Goal: Task Accomplishment & Management: Manage account settings

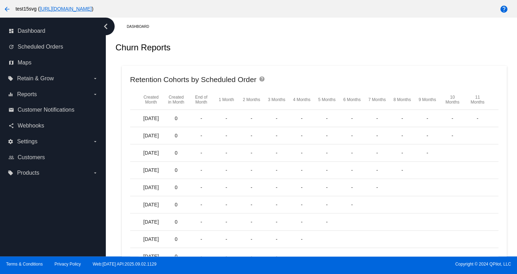
click at [322, 81] on div "Retention Cohorts by Scheduled Order help" at bounding box center [314, 82] width 368 height 16
click at [20, 130] on link "share Webhooks" at bounding box center [53, 125] width 90 height 11
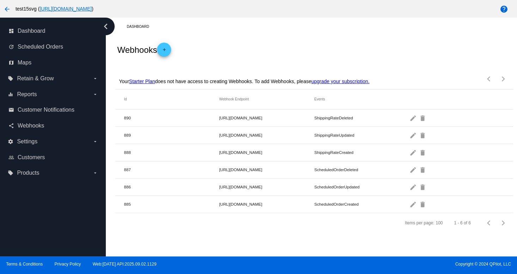
click at [330, 48] on div "Webhooks add" at bounding box center [313, 50] width 397 height 28
click at [33, 67] on link "map Maps" at bounding box center [53, 62] width 90 height 11
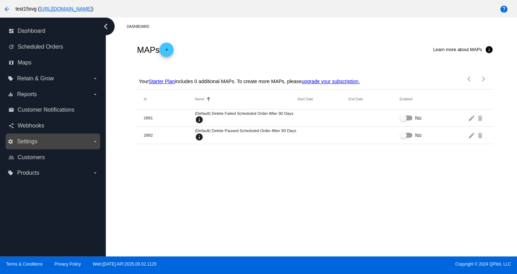
click at [38, 134] on div "settings Settings arrow_drop_down" at bounding box center [53, 142] width 95 height 16
click at [35, 147] on label "settings Settings arrow_drop_down" at bounding box center [53, 141] width 90 height 11
click at [0, 0] on input "settings Settings arrow_drop_down" at bounding box center [0, 0] width 0 height 0
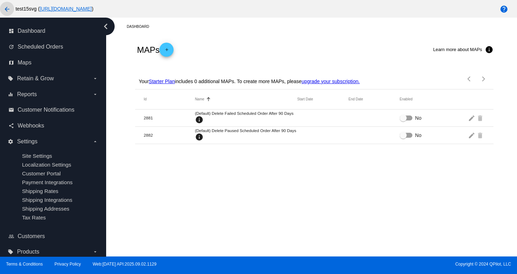
click at [9, 9] on mat-icon "arrow_back" at bounding box center [7, 9] width 8 height 8
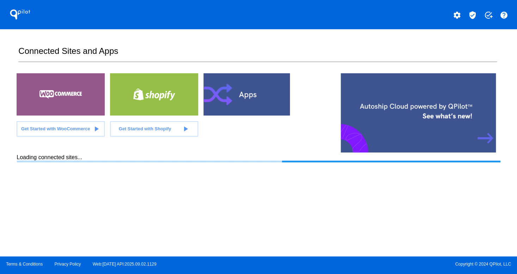
click at [501, 87] on div "QPilot settings verified_user add_task help Connected Sites and Apps Get Starte…" at bounding box center [258, 128] width 517 height 257
click at [456, 17] on mat-icon "settings" at bounding box center [457, 15] width 8 height 8
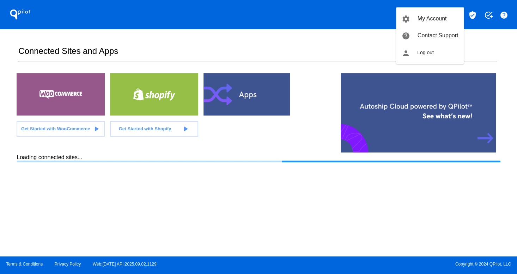
click at [450, 270] on div at bounding box center [258, 137] width 517 height 274
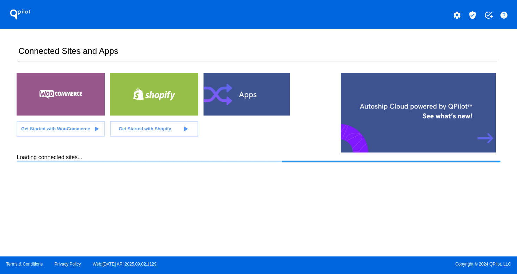
click at [450, 246] on section "Connected Sites and Apps Get Started with WooCommerce play_arrow Get Started wi…" at bounding box center [258, 142] width 483 height 227
click at [496, 173] on section "Connected Sites and Apps Get Started with WooCommerce play_arrow Get Started wi…" at bounding box center [258, 142] width 483 height 227
click at [489, 178] on section "Connected Sites and Apps Get Started with WooCommerce play_arrow Get Started wi…" at bounding box center [258, 142] width 483 height 227
click at [62, 102] on div at bounding box center [61, 94] width 88 height 42
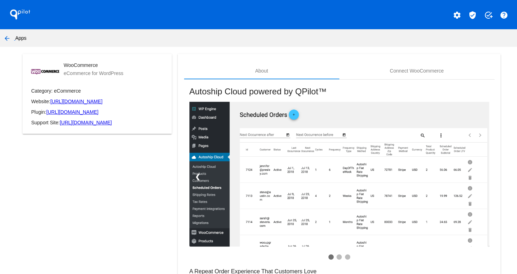
drag, startPoint x: 313, startPoint y: 52, endPoint x: 337, endPoint y: 60, distance: 25.3
click at [317, 55] on app-my-account-apps-create "QPilot settings verified_user add_task help arrow_back Apps WooCommerce eCommer…" at bounding box center [258, 173] width 517 height 347
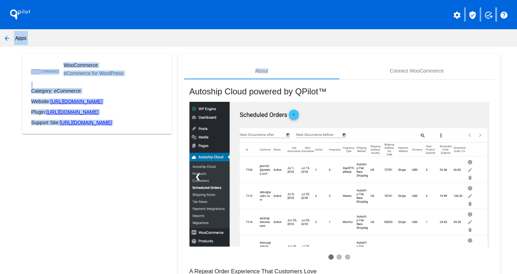
click at [1, 232] on app-my-account-apps-create "QPilot settings verified_user add_task help arrow_back Apps WooCommerce eCommer…" at bounding box center [258, 173] width 517 height 347
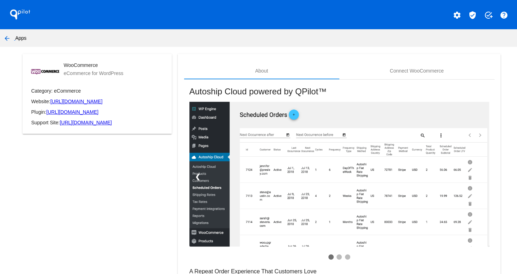
click at [7, 36] on mat-icon "arrow_back" at bounding box center [7, 38] width 8 height 8
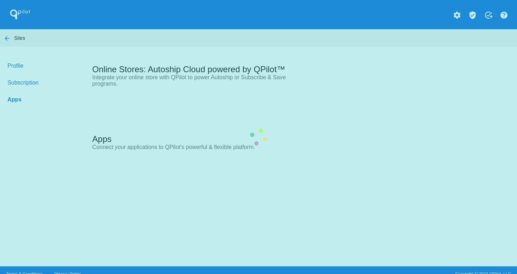
drag, startPoint x: 321, startPoint y: 50, endPoint x: 277, endPoint y: 50, distance: 44.4
click at [321, 127] on div "Apps Connect your applications to QPilot's powerful & flexible platform." at bounding box center [237, 141] width 290 height 29
click at [92, 127] on div "Apps Connect your applications to QPilot's powerful & flexible platform." at bounding box center [237, 141] width 290 height 29
drag, startPoint x: 45, startPoint y: 205, endPoint x: 0, endPoint y: 205, distance: 44.8
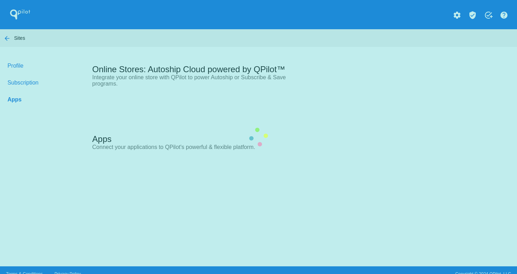
click at [92, 156] on div "Apps Connect your applications to QPilot's powerful & flexible platform." at bounding box center [237, 141] width 290 height 29
drag, startPoint x: 75, startPoint y: 179, endPoint x: 0, endPoint y: 131, distance: 89.0
click at [92, 156] on div "Apps Connect your applications to QPilot's powerful & flexible platform." at bounding box center [237, 141] width 290 height 29
drag, startPoint x: 153, startPoint y: 93, endPoint x: 116, endPoint y: 72, distance: 42.8
click at [153, 127] on div "Apps Connect your applications to QPilot's powerful & flexible platform." at bounding box center [237, 141] width 290 height 29
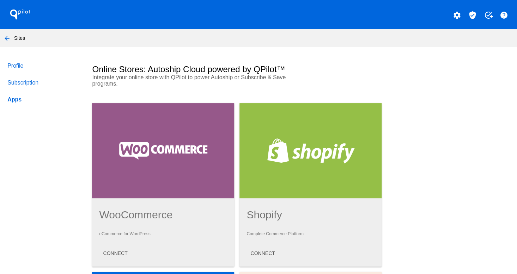
drag, startPoint x: 0, startPoint y: 156, endPoint x: 88, endPoint y: 169, distance: 88.8
click at [6, 41] on mat-icon "arrow_back" at bounding box center [7, 38] width 8 height 8
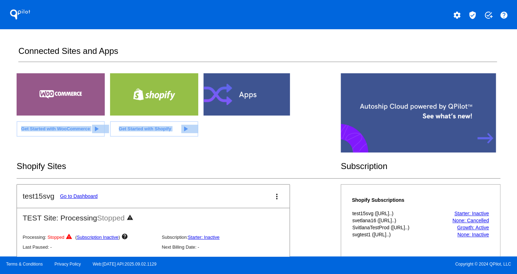
drag, startPoint x: 500, startPoint y: 41, endPoint x: 493, endPoint y: 83, distance: 43.2
click at [493, 83] on section "Connected Sites and Apps Get Started with WooCommerce play_arrow Get Started wi…" at bounding box center [258, 142] width 483 height 227
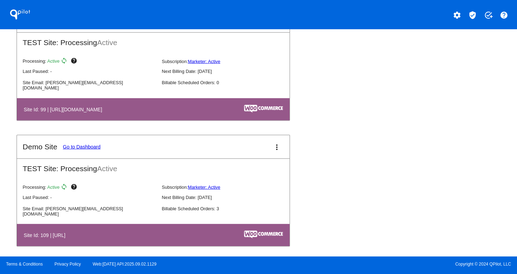
scroll to position [1007, 0]
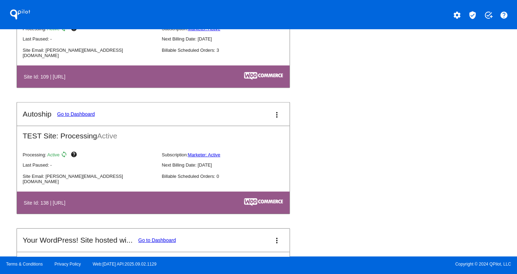
drag, startPoint x: 296, startPoint y: 179, endPoint x: 117, endPoint y: 144, distance: 182.6
click at [78, 114] on link "Go to Dashboard" at bounding box center [76, 114] width 38 height 6
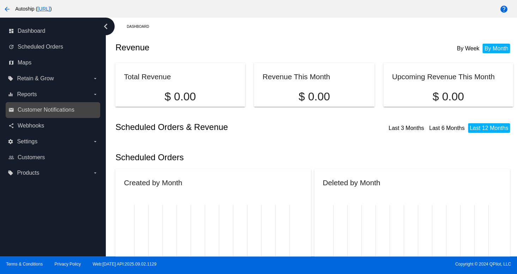
click at [27, 115] on link "email Customer Notifications" at bounding box center [53, 109] width 90 height 11
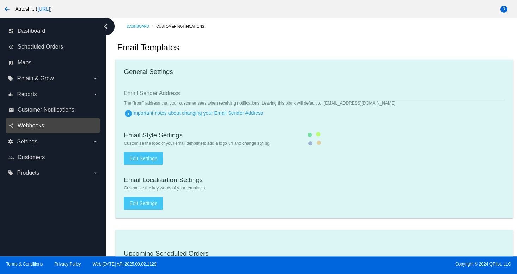
click at [28, 129] on span "Webhooks" at bounding box center [31, 126] width 26 height 6
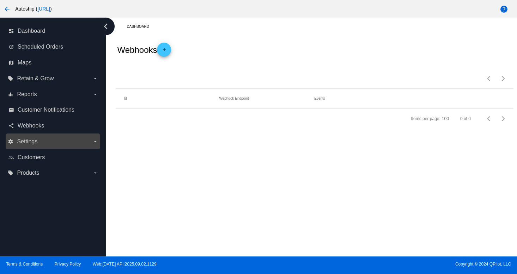
click at [48, 139] on label "settings Settings arrow_drop_down" at bounding box center [53, 141] width 90 height 11
click at [0, 0] on input "settings Settings arrow_drop_down" at bounding box center [0, 0] width 0 height 0
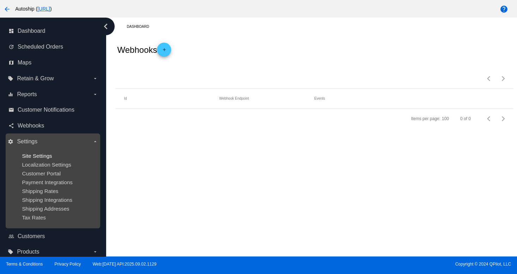
click at [27, 155] on span "Site Settings" at bounding box center [37, 156] width 30 height 6
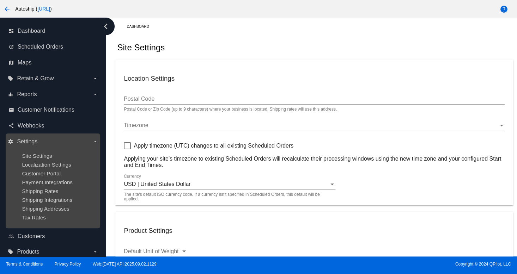
click at [51, 188] on ul "Site Settings Localization Settings Customer Portal Payment Integrations Shippi…" at bounding box center [53, 186] width 90 height 79
click at [57, 161] on ul "Site Settings Localization Settings Customer Portal Payment Integrations Shippi…" at bounding box center [53, 186] width 90 height 79
click at [51, 171] on span "Customer Portal" at bounding box center [41, 174] width 39 height 6
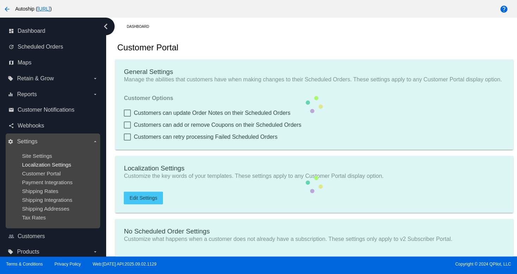
click at [48, 166] on span "Localization Settings" at bounding box center [46, 165] width 49 height 6
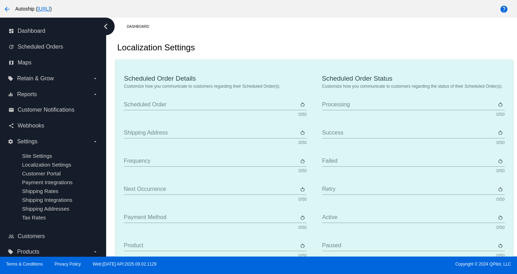
type input "Scheduled Order"
type input "Shipping address"
type input "Frequency"
type input "Next occurrence"
type input "Payment method"
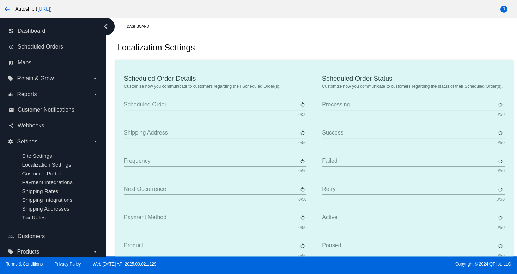
type input "Product"
type input "Quantity"
type input "Price"
type input "Out of stock"
type input "Subtotal"
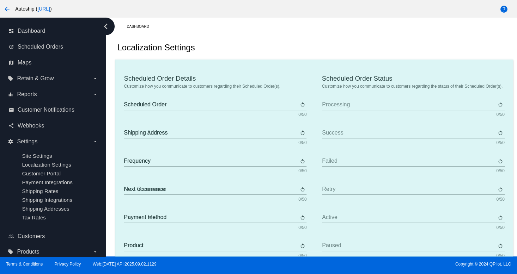
type input "Shipping"
type input "Tax"
type input "TBD"
type input "Total"
type input "No payment method"
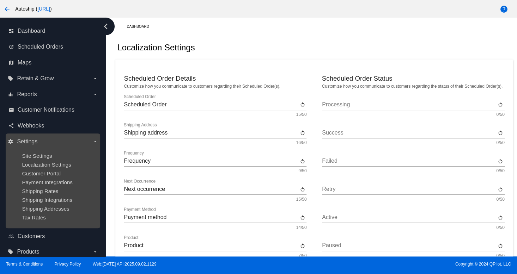
click at [55, 169] on ul "Site Settings Localization Settings Customer Portal Payment Integrations Shippi…" at bounding box center [53, 186] width 90 height 79
click at [29, 172] on span "Customer Portal" at bounding box center [41, 174] width 39 height 6
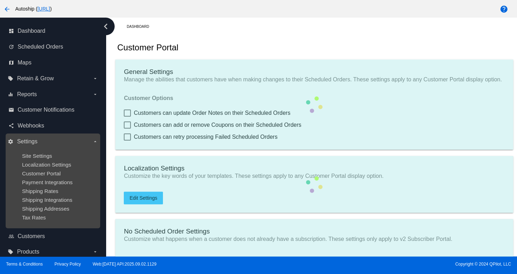
click at [37, 169] on ul "Site Settings Localization Settings Customer Portal Payment Integrations Shippi…" at bounding box center [53, 186] width 90 height 79
type input "Create a Subscription"
type input "[URL]"
type input "1"
type input "20"
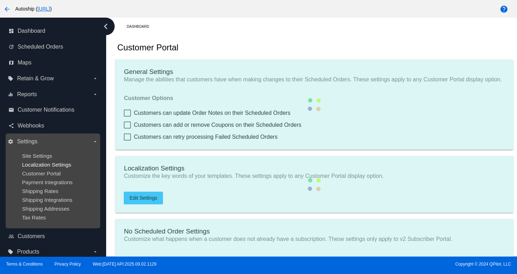
type input "500"
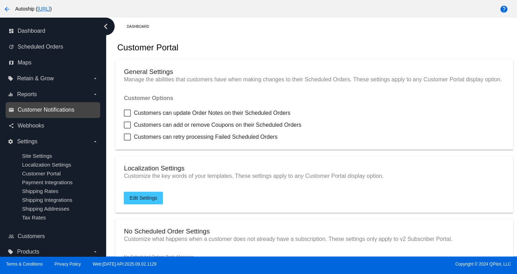
click at [37, 108] on span "Customer Notifications" at bounding box center [46, 110] width 57 height 6
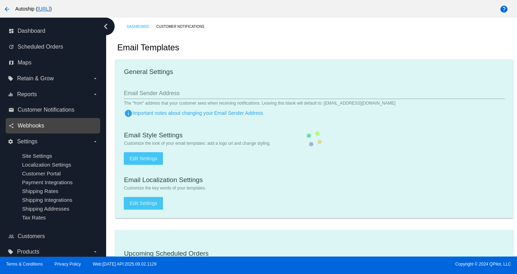
click at [31, 125] on span "Webhooks" at bounding box center [31, 126] width 26 height 6
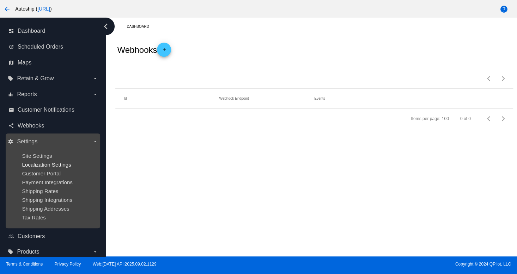
click at [39, 167] on span "Localization Settings" at bounding box center [46, 165] width 49 height 6
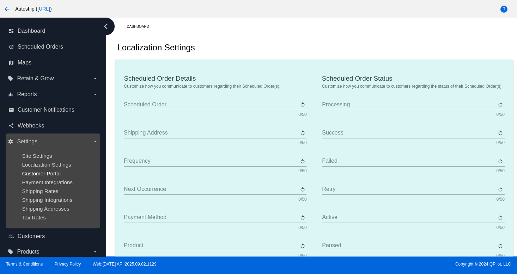
click at [48, 176] on span "Customer Portal" at bounding box center [41, 174] width 39 height 6
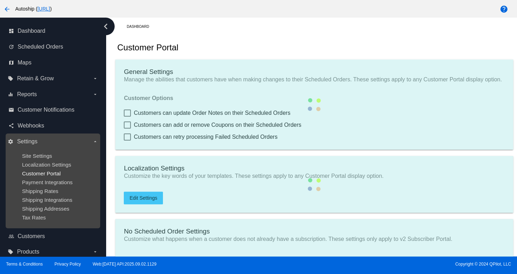
type input "Create a Subscription"
type input "[URL]"
type input "1"
type input "20"
type input "500"
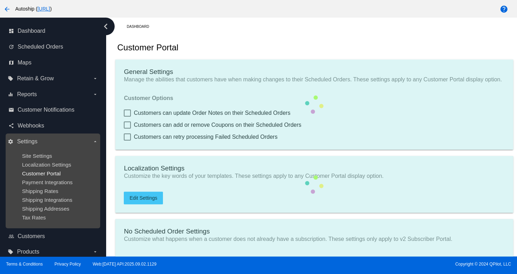
type input "500"
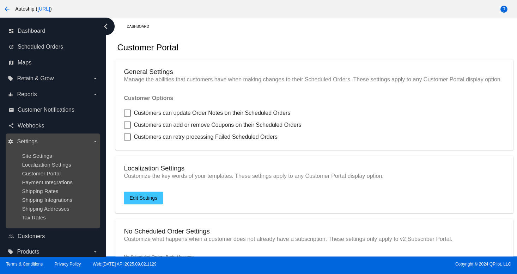
drag, startPoint x: 211, startPoint y: 92, endPoint x: 64, endPoint y: 192, distance: 177.3
click at [64, 192] on div "Shipping Rates" at bounding box center [58, 191] width 73 height 6
click at [49, 169] on ul "Site Settings Localization Settings Customer Portal Payment Integrations Shippi…" at bounding box center [53, 186] width 90 height 79
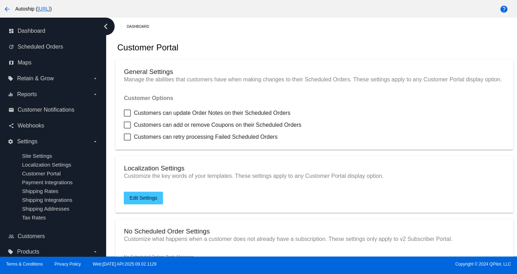
drag, startPoint x: 219, startPoint y: 50, endPoint x: 260, endPoint y: 61, distance: 43.1
click at [229, 56] on div "Customer Portal" at bounding box center [313, 48] width 397 height 24
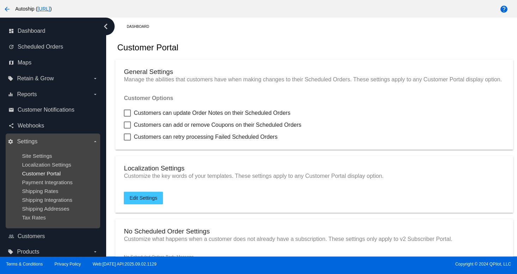
click at [55, 175] on span "Customer Portal" at bounding box center [41, 174] width 39 height 6
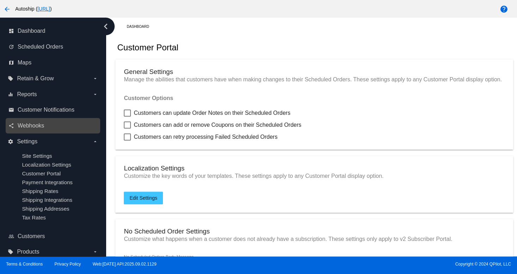
click at [52, 130] on link "share Webhooks" at bounding box center [53, 125] width 90 height 11
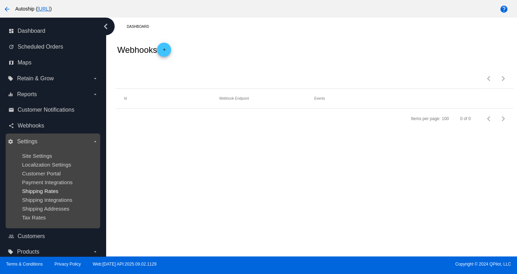
click at [49, 194] on span "Shipping Rates" at bounding box center [40, 191] width 36 height 6
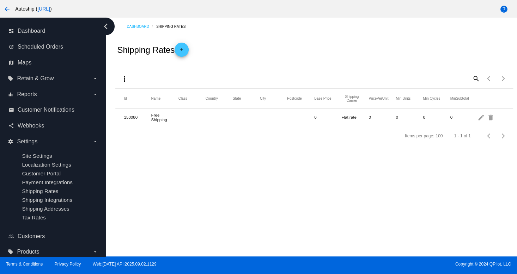
click at [340, 71] on div "more_vert search Items per page: 100 1 - 1 of 1" at bounding box center [313, 76] width 397 height 25
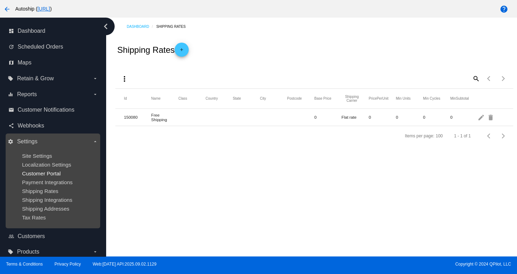
click at [38, 175] on span "Customer Portal" at bounding box center [41, 174] width 39 height 6
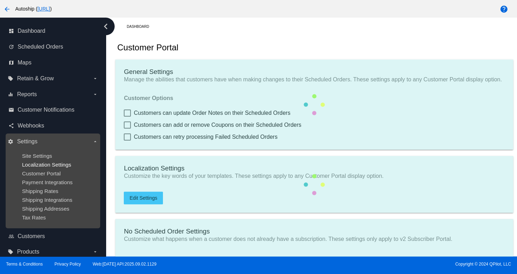
click at [41, 163] on span "Localization Settings" at bounding box center [46, 165] width 49 height 6
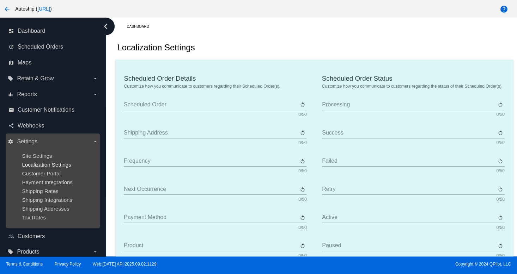
type input "Scheduled Order"
type input "Shipping address"
type input "Frequency"
type input "Next occurrence"
type input "Payment method"
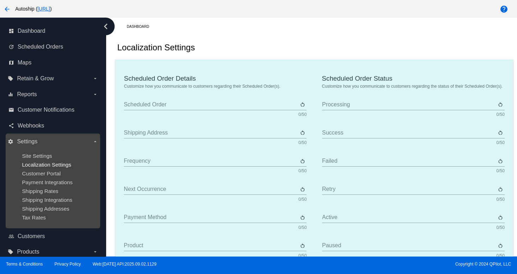
type input "Product"
type input "Quantity"
type input "Price"
type input "Out of stock"
type input "Subtotal"
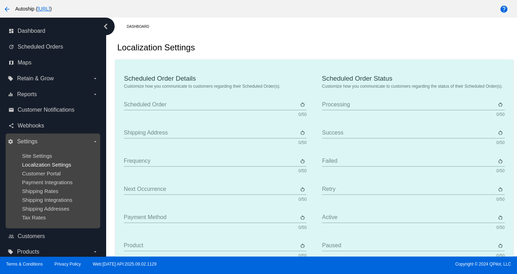
type input "Shipping"
type input "Tax"
type input "TBD"
type input "Total"
type input "No payment method"
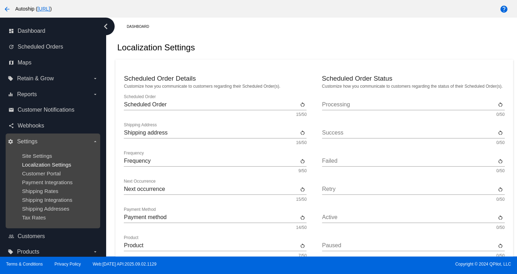
click at [60, 167] on span "Localization Settings" at bounding box center [46, 165] width 49 height 6
click at [40, 183] on span "Payment Integrations" at bounding box center [47, 182] width 51 height 6
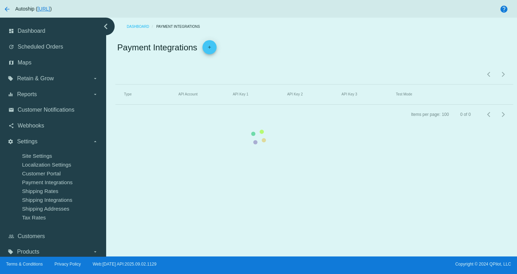
click at [115, 105] on mat-table "Type API Account API Key 1 API Key 2 API Key 3 Test Mode" at bounding box center [313, 95] width 397 height 20
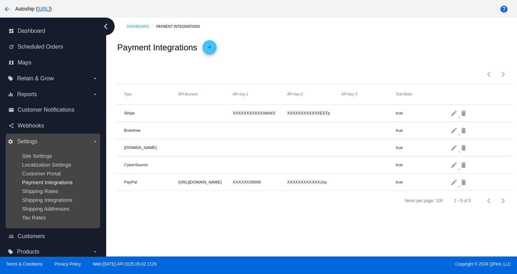
click at [33, 181] on span "Payment Integrations" at bounding box center [47, 182] width 51 height 6
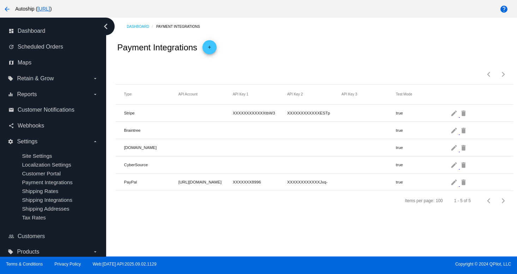
drag, startPoint x: 379, startPoint y: 53, endPoint x: 309, endPoint y: 69, distance: 72.2
click at [376, 53] on div "Payment Integrations add" at bounding box center [313, 48] width 397 height 24
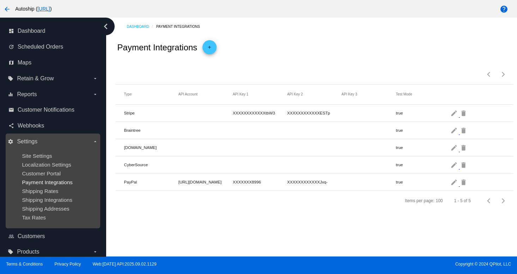
click at [42, 185] on span "Payment Integrations" at bounding box center [47, 182] width 51 height 6
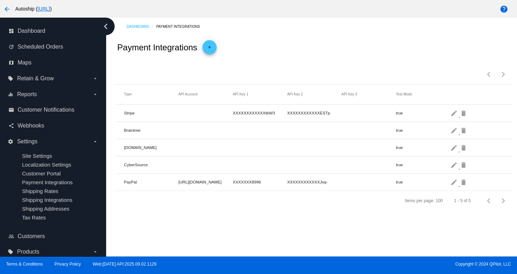
click at [334, 58] on div "Payment Integrations add" at bounding box center [313, 48] width 397 height 24
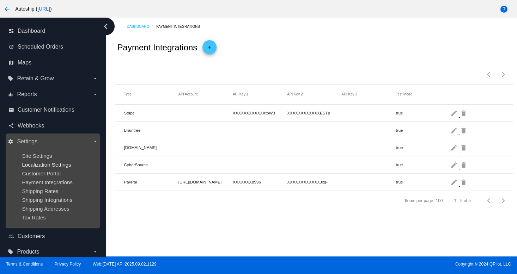
click at [44, 168] on span "Localization Settings" at bounding box center [46, 165] width 49 height 6
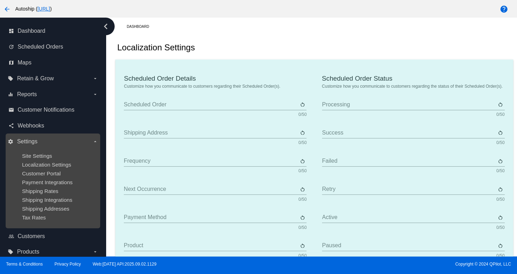
click at [52, 205] on ul "Site Settings Localization Settings Customer Portal Payment Integrations Shippi…" at bounding box center [53, 186] width 90 height 79
type input "Scheduled Order"
type input "Shipping address"
type input "Frequency"
type input "Next occurrence"
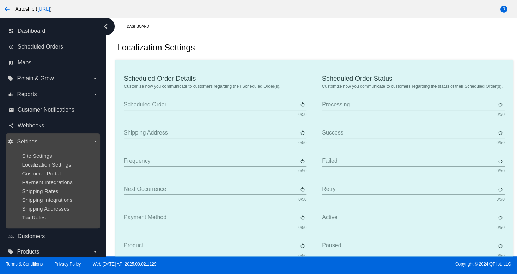
type input "Payment method"
type input "Product"
type input "Quantity"
type input "Price"
type input "Out of stock"
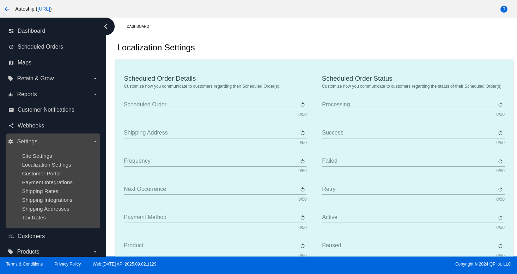
type input "Subtotal"
type input "Shipping"
type input "Tax"
type input "TBD"
type input "Total"
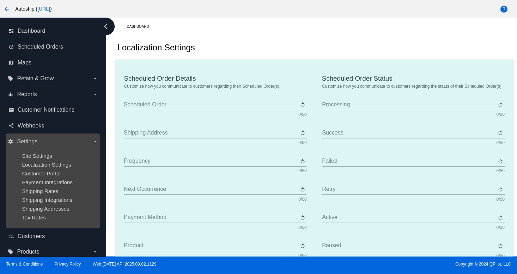
type input "No payment method"
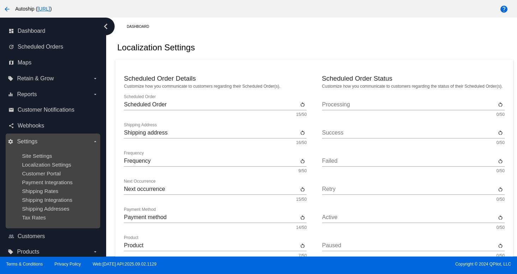
click at [54, 221] on div "Tax Rates" at bounding box center [58, 218] width 73 height 6
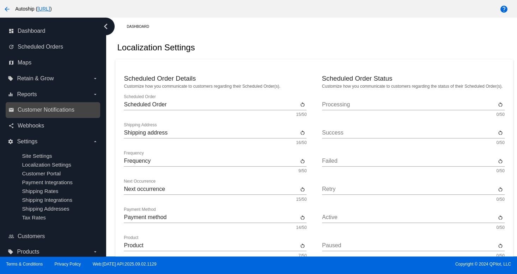
click at [55, 105] on link "email Customer Notifications" at bounding box center [53, 109] width 90 height 11
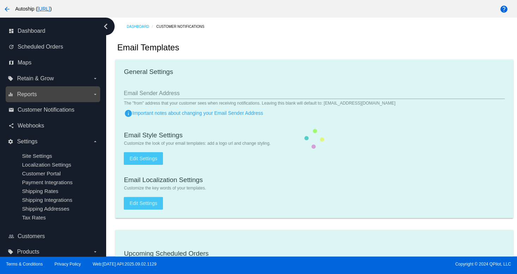
checkbox input "true"
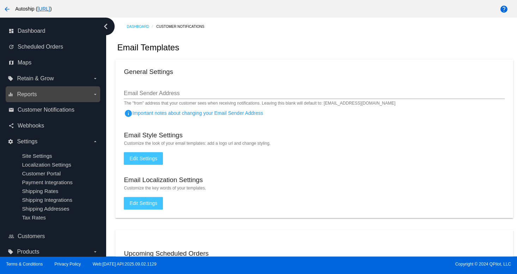
click at [42, 93] on label "equalizer Reports arrow_drop_down" at bounding box center [53, 94] width 90 height 11
click at [0, 0] on input "equalizer Reports arrow_drop_down" at bounding box center [0, 0] width 0 height 0
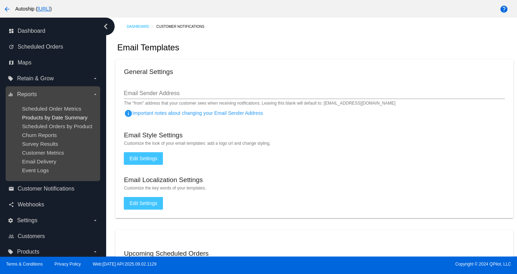
click at [41, 116] on span "Products by Date Summary" at bounding box center [55, 118] width 66 height 6
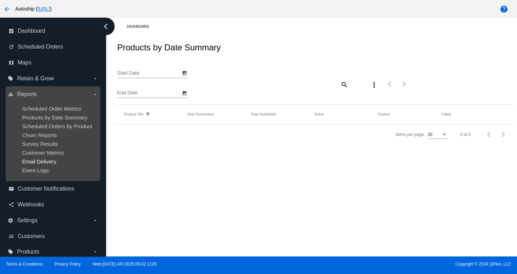
type input "[DATE]"
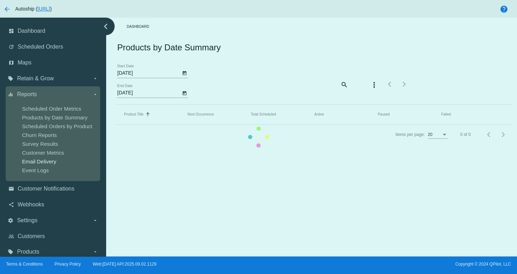
click at [115, 125] on mat-table "Product Title Sorted by Title ascending Next Occurrence Total Scheduled Active …" at bounding box center [313, 115] width 397 height 20
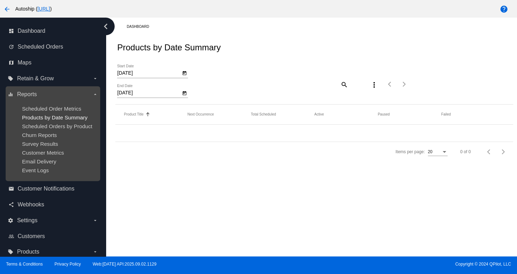
click at [63, 117] on span "Products by Date Summary" at bounding box center [55, 118] width 66 height 6
click at [25, 129] on span "Scheduled Orders by Product" at bounding box center [57, 126] width 70 height 6
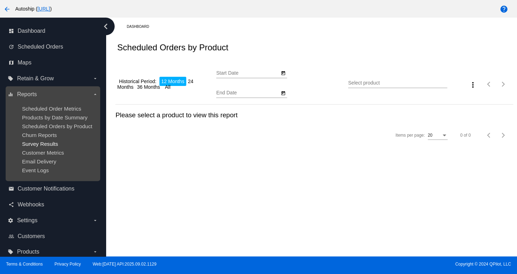
click at [49, 147] on span "Survey Results" at bounding box center [40, 144] width 36 height 6
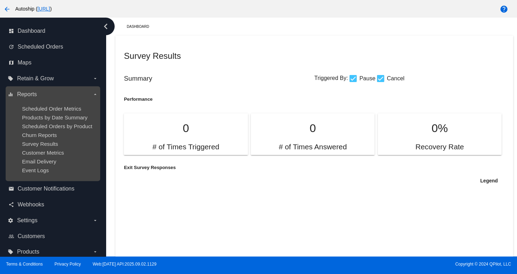
click at [53, 132] on ul "Scheduled Order Metrics Products by Date Summary Scheduled Orders by Product Ch…" at bounding box center [53, 139] width 90 height 79
click at [48, 125] on span "Scheduled Orders by Product" at bounding box center [57, 126] width 70 height 6
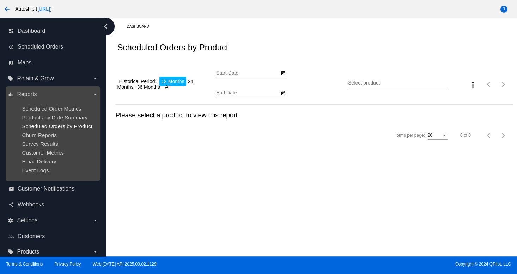
type input "[DATE]"
click at [66, 163] on div "Email Delivery" at bounding box center [58, 162] width 73 height 6
click at [57, 150] on ul "Scheduled Order Metrics Products by Date Summary Scheduled Orders by Product Ch…" at bounding box center [53, 139] width 90 height 79
drag, startPoint x: 258, startPoint y: 147, endPoint x: 98, endPoint y: 150, distance: 159.8
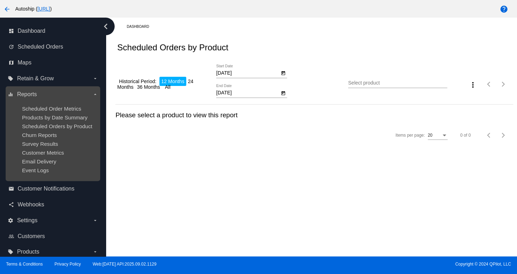
click at [252, 148] on div "Dashboard Scheduled Orders by Product Historical Period: 12 Months 24 Months 36…" at bounding box center [311, 137] width 411 height 239
click at [18, 140] on ul "Scheduled Order Metrics Products by Date Summary Scheduled Orders by Product Ch…" at bounding box center [53, 139] width 90 height 79
click at [43, 137] on span "Churn Reports" at bounding box center [39, 135] width 35 height 6
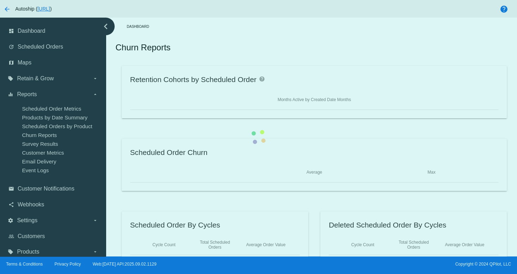
click at [115, 133] on div "Retention Cohorts by Scheduled Order help Months Active by Created Date Months …" at bounding box center [313, 165] width 397 height 198
click at [115, 127] on div "Retention Cohorts by Scheduled Order help Months Active by Created Date Months …" at bounding box center [313, 165] width 397 height 198
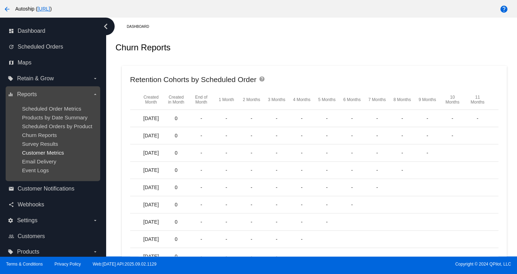
click at [54, 156] on span "Customer Metrics" at bounding box center [43, 153] width 42 height 6
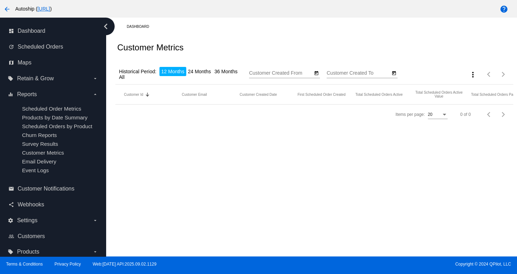
type input "[DATE]"
click at [260, 175] on div "Dashboard Customer Metrics Historical Period: 12 Months 24 Months 36 Months All…" at bounding box center [311, 137] width 411 height 239
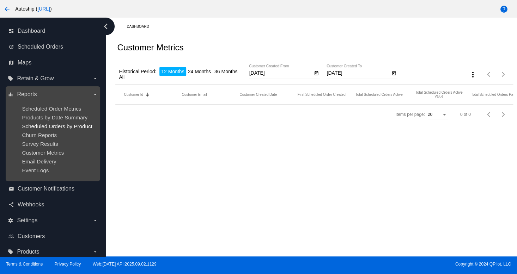
click at [44, 125] on span "Scheduled Orders by Product" at bounding box center [57, 126] width 70 height 6
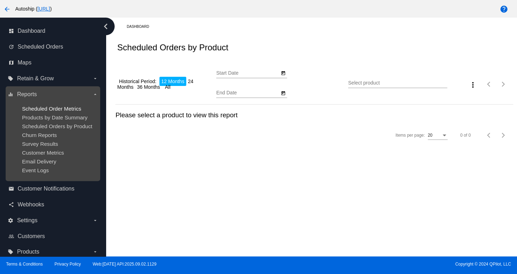
click at [44, 110] on span "Scheduled Order Metrics" at bounding box center [51, 109] width 59 height 6
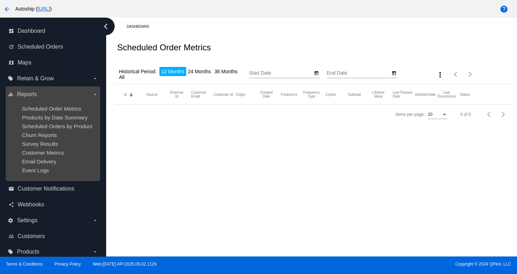
click at [55, 129] on div "Scheduled Orders by Product" at bounding box center [58, 126] width 73 height 6
type input "[DATE]"
click at [20, 163] on ul "Scheduled Order Metrics Products by Date Summary Scheduled Orders by Product Ch…" at bounding box center [53, 139] width 90 height 79
click at [52, 114] on ul "Scheduled Order Metrics Products by Date Summary Scheduled Orders by Product Ch…" at bounding box center [53, 139] width 90 height 79
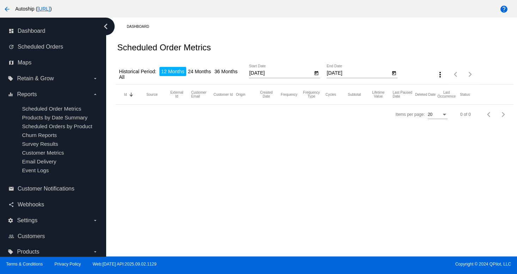
drag, startPoint x: 269, startPoint y: 185, endPoint x: 236, endPoint y: 203, distance: 37.5
click at [257, 193] on div "Dashboard Scheduled Order Metrics Historical Period: 12 Months 24 Months 36 Mon…" at bounding box center [311, 137] width 411 height 239
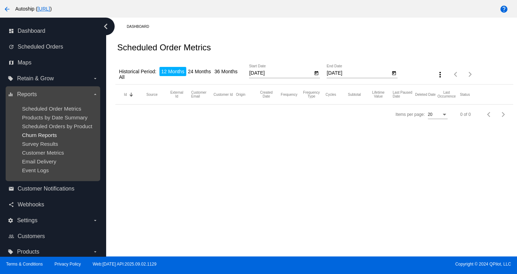
click at [44, 134] on span "Churn Reports" at bounding box center [39, 135] width 35 height 6
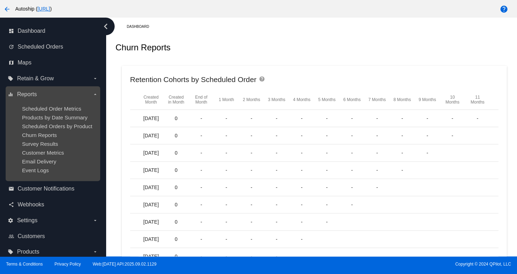
drag, startPoint x: 43, startPoint y: 122, endPoint x: 239, endPoint y: 151, distance: 197.5
click at [45, 122] on ul "Scheduled Order Metrics Products by Date Summary Scheduled Orders by Product Ch…" at bounding box center [53, 139] width 90 height 79
click at [59, 153] on span "Customer Metrics" at bounding box center [43, 153] width 42 height 6
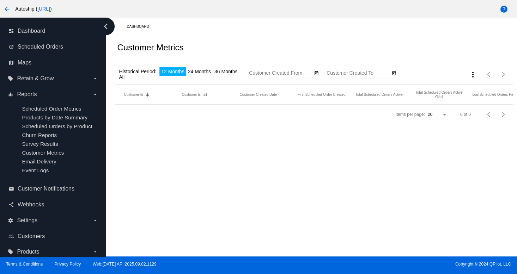
type input "[DATE]"
drag, startPoint x: 245, startPoint y: 42, endPoint x: 228, endPoint y: 48, distance: 17.7
click at [241, 43] on div "Customer Metrics" at bounding box center [313, 48] width 397 height 24
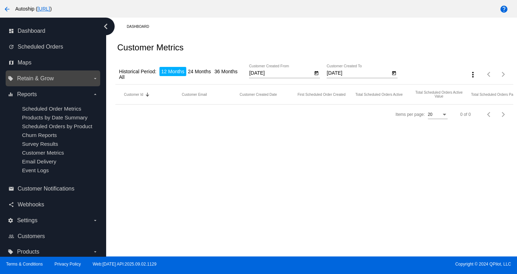
click at [38, 74] on label "local_offer Retain & Grow arrow_drop_down" at bounding box center [53, 78] width 90 height 11
click at [0, 0] on input "local_offer Retain & Grow arrow_drop_down" at bounding box center [0, 0] width 0 height 0
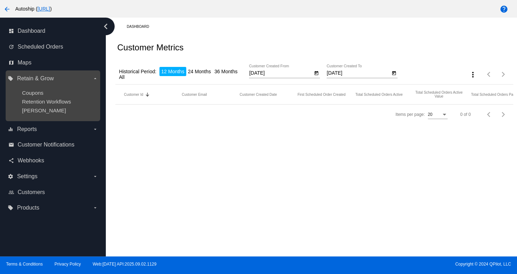
click at [39, 86] on ul "Coupons Retention Workflows [PERSON_NAME]" at bounding box center [53, 101] width 90 height 35
click at [39, 89] on ul "Coupons Retention Workflows [PERSON_NAME]" at bounding box center [53, 101] width 90 height 35
click at [31, 104] on span "Retention Workflows" at bounding box center [46, 102] width 49 height 6
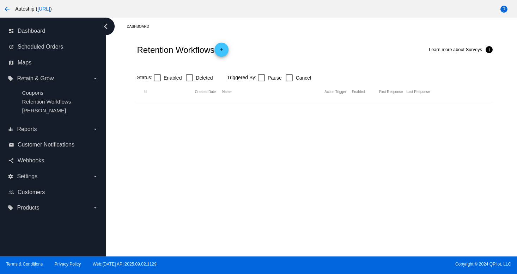
drag, startPoint x: 364, startPoint y: 179, endPoint x: 374, endPoint y: 177, distance: 9.9
click at [364, 179] on div "Dashboard Retention Workflows add Learn more about Surveys info Status: Enabled…" at bounding box center [311, 137] width 411 height 239
click at [36, 165] on link "share Webhooks" at bounding box center [53, 160] width 90 height 11
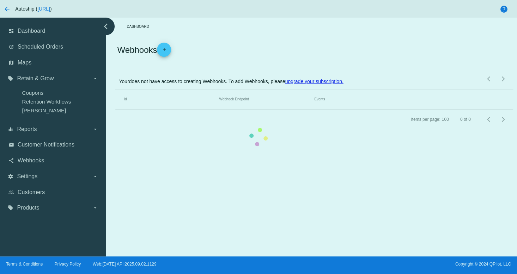
click at [115, 110] on mat-table "Id Webhook Endpoint Events" at bounding box center [313, 100] width 397 height 20
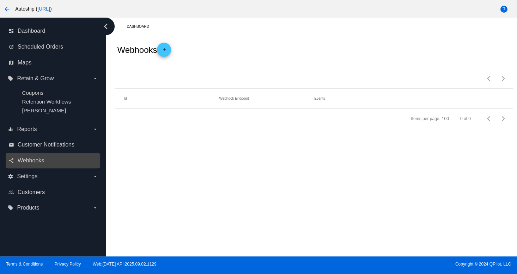
click at [30, 157] on link "share Webhooks" at bounding box center [53, 160] width 90 height 11
click at [35, 161] on span "Webhooks" at bounding box center [31, 161] width 26 height 6
click at [48, 166] on link "share Webhooks" at bounding box center [53, 160] width 90 height 11
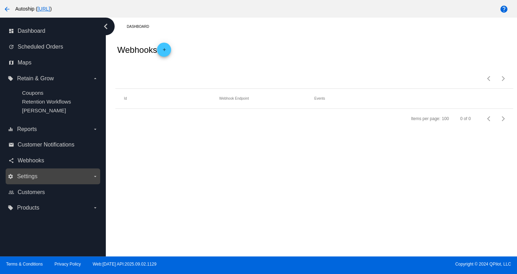
click at [39, 176] on label "settings Settings arrow_drop_down" at bounding box center [53, 176] width 90 height 11
click at [0, 0] on input "settings Settings arrow_drop_down" at bounding box center [0, 0] width 0 height 0
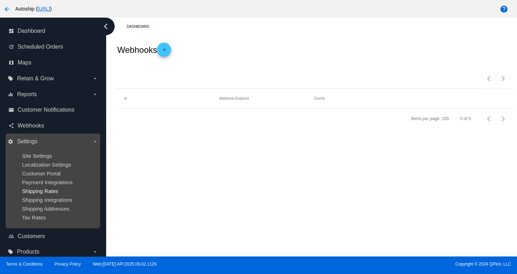
click at [43, 193] on span "Shipping Rates" at bounding box center [40, 191] width 36 height 6
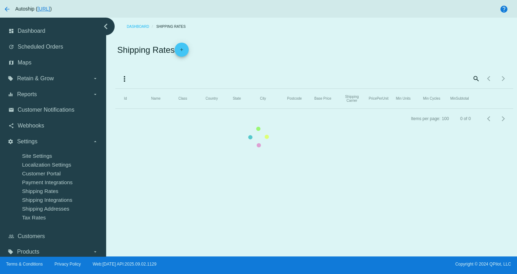
click at [115, 109] on mat-table "Id Name Class Country State City Postcode Base Price Shipping Carrier PricePerU…" at bounding box center [313, 99] width 397 height 20
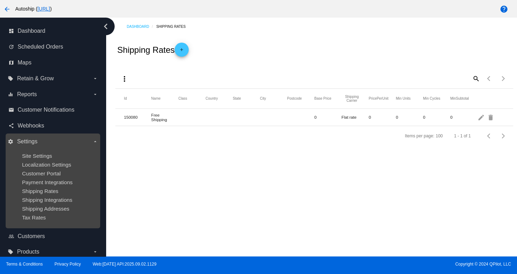
click at [74, 179] on ul "Site Settings Localization Settings Customer Portal Payment Integrations Shippi…" at bounding box center [53, 186] width 90 height 79
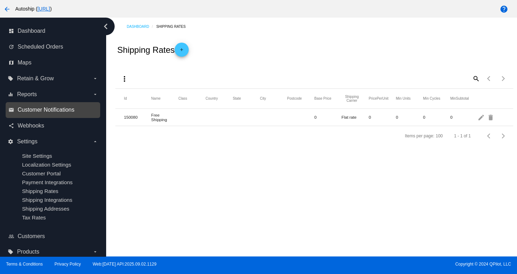
click at [20, 109] on span "Customer Notifications" at bounding box center [46, 110] width 57 height 6
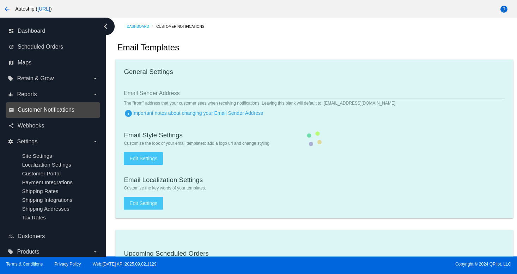
checkbox input "true"
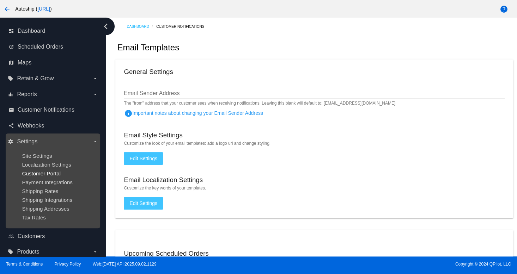
click at [56, 172] on span "Customer Portal" at bounding box center [41, 174] width 39 height 6
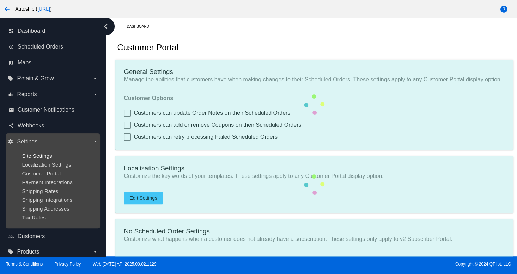
click at [45, 157] on span "Site Settings" at bounding box center [37, 156] width 30 height 6
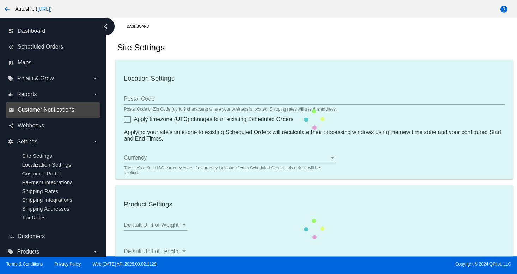
click at [41, 112] on span "Customer Notifications" at bounding box center [46, 110] width 57 height 6
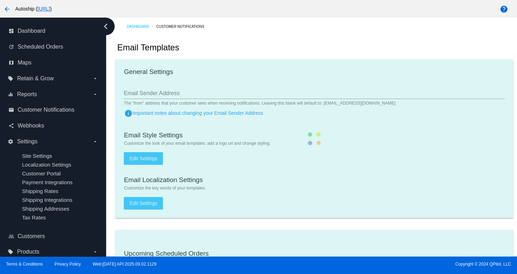
checkbox input "true"
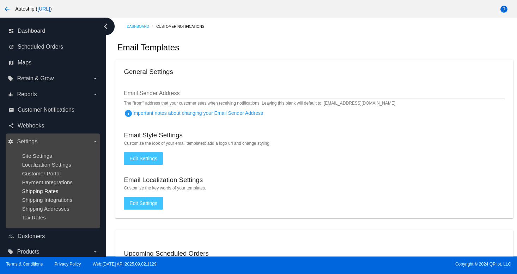
click at [56, 190] on span "Shipping Rates" at bounding box center [40, 191] width 36 height 6
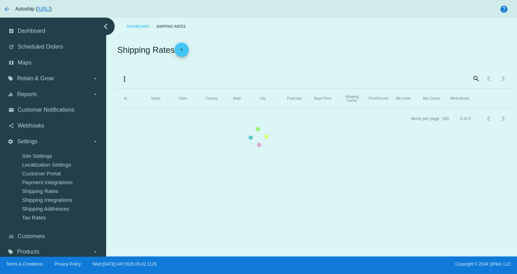
click at [115, 96] on mat-table "Id Name Class Country State City Postcode Base Price Shipping Carrier PricePerU…" at bounding box center [313, 99] width 397 height 20
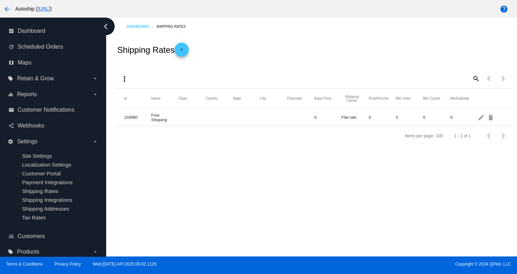
click at [165, 213] on div "Dashboard Shipping Rates Shipping Rates add more_vert search Items per page: 10…" at bounding box center [311, 137] width 411 height 239
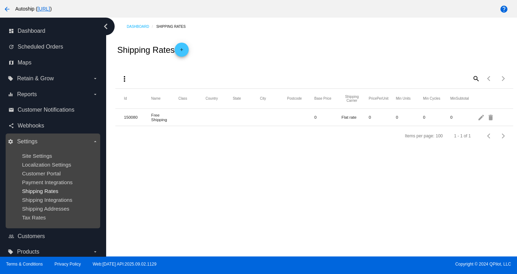
click at [52, 191] on span "Shipping Rates" at bounding box center [40, 191] width 36 height 6
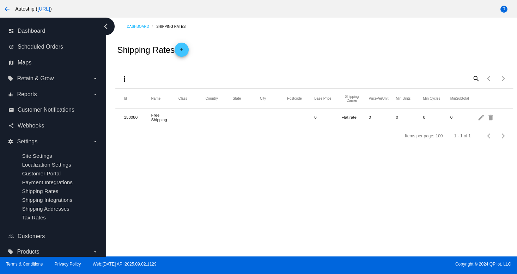
drag, startPoint x: 311, startPoint y: 202, endPoint x: 280, endPoint y: 178, distance: 39.4
click at [311, 202] on div "Dashboard Shipping Rates Shipping Rates add more_vert search Items per page: 10…" at bounding box center [311, 137] width 411 height 239
click at [29, 53] on div "update Scheduled Orders" at bounding box center [53, 47] width 95 height 16
click at [41, 81] on span "Retain & Grow" at bounding box center [35, 78] width 37 height 6
click at [0, 0] on input "local_offer Retain & Grow arrow_drop_down" at bounding box center [0, 0] width 0 height 0
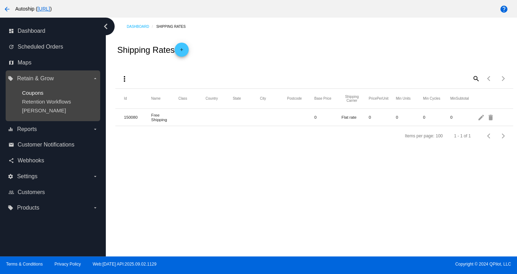
click at [36, 96] on span "Coupons" at bounding box center [33, 93] width 22 height 6
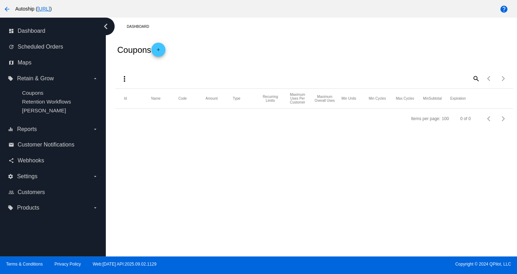
drag, startPoint x: 416, startPoint y: 136, endPoint x: 454, endPoint y: 143, distance: 38.7
click at [17, 183] on div "settings Settings arrow_drop_down" at bounding box center [53, 177] width 95 height 16
click at [24, 170] on div "settings Settings arrow_drop_down" at bounding box center [53, 177] width 95 height 16
click at [25, 164] on span "Webhooks" at bounding box center [31, 161] width 26 height 6
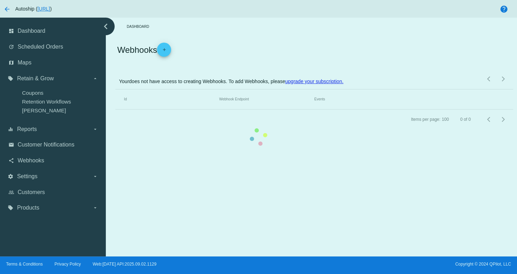
click at [115, 110] on mat-table "Id Webhook Endpoint Events" at bounding box center [313, 100] width 397 height 20
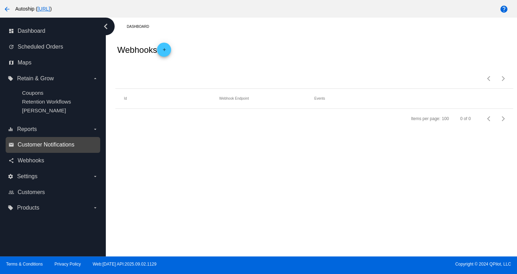
click at [41, 142] on span "Customer Notifications" at bounding box center [46, 145] width 57 height 6
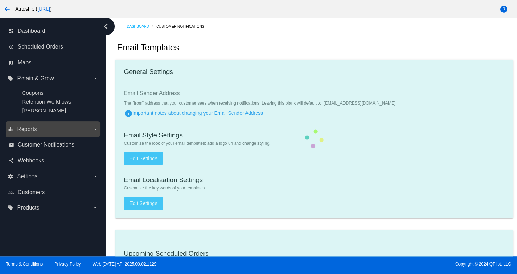
drag, startPoint x: 41, startPoint y: 134, endPoint x: 403, endPoint y: 115, distance: 362.3
click at [65, 133] on label "equalizer Reports arrow_drop_down" at bounding box center [53, 129] width 90 height 11
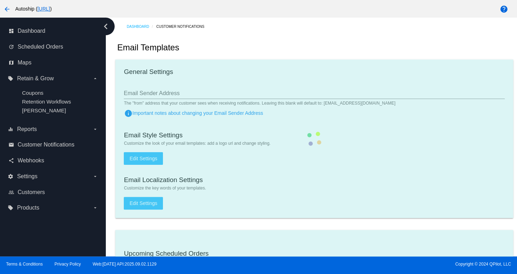
click at [0, 0] on input "equalizer Reports arrow_drop_down" at bounding box center [0, 0] width 0 height 0
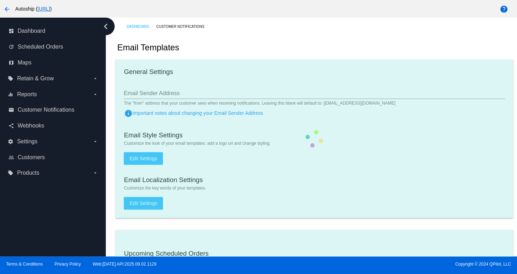
checkbox input "true"
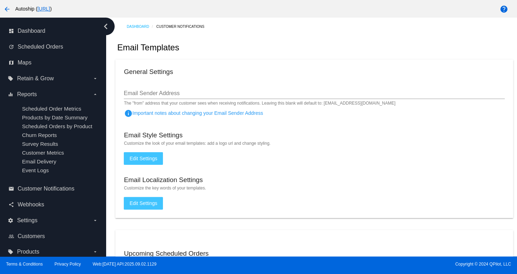
click at [369, 146] on mat-card "General Settings Email Sender Address The "from" address that your customer see…" at bounding box center [313, 139] width 397 height 159
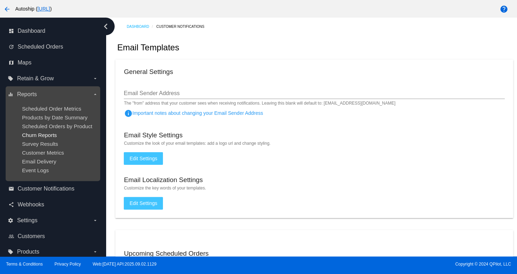
click at [37, 133] on span "Churn Reports" at bounding box center [39, 135] width 35 height 6
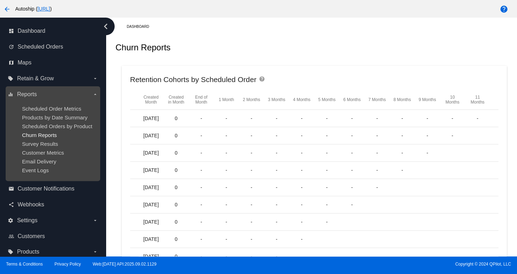
click at [50, 133] on span "Churn Reports" at bounding box center [39, 135] width 35 height 6
click at [50, 135] on span "Churn Reports" at bounding box center [39, 135] width 35 height 6
click at [36, 154] on span "Customer Metrics" at bounding box center [43, 153] width 42 height 6
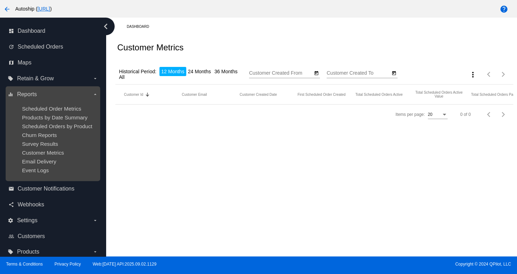
click at [49, 166] on ul "Scheduled Order Metrics Products by Date Summary Scheduled Orders by Product Ch…" at bounding box center [53, 139] width 90 height 79
click at [50, 164] on div "dashboard Dashboard update Scheduled Orders map Maps local_offer Retain & Grow …" at bounding box center [258, 137] width 517 height 239
type input "[DATE]"
click at [43, 147] on span "Survey Results" at bounding box center [40, 144] width 36 height 6
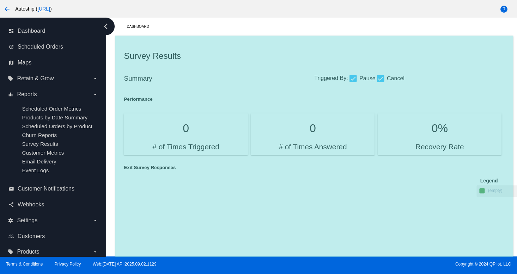
scroll to position [0, 3]
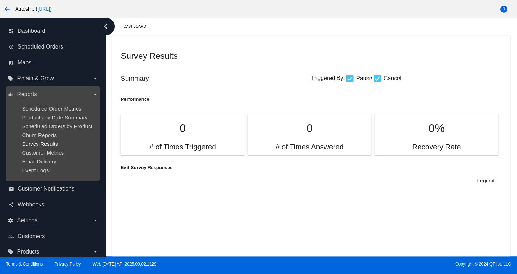
click at [29, 147] on span "Survey Results" at bounding box center [40, 144] width 36 height 6
click at [96, 123] on ul "Scheduled Order Metrics Products by Date Summary Scheduled Orders by Product Ch…" at bounding box center [53, 139] width 90 height 79
click at [60, 123] on span "Scheduled Orders by Product" at bounding box center [57, 126] width 70 height 6
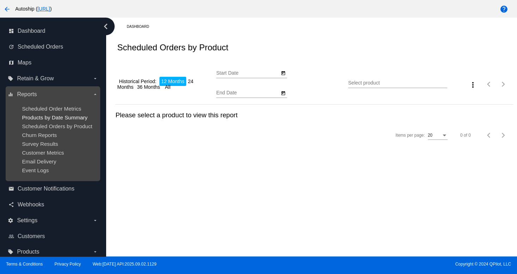
click at [59, 120] on span "Products by Date Summary" at bounding box center [55, 118] width 66 height 6
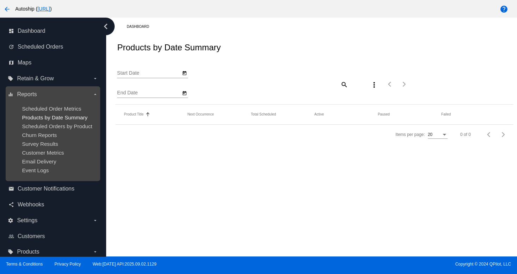
click at [58, 115] on span "Products by Date Summary" at bounding box center [55, 118] width 66 height 6
click at [57, 93] on label "equalizer Reports arrow_drop_down" at bounding box center [53, 94] width 90 height 11
click at [0, 0] on input "equalizer Reports arrow_drop_down" at bounding box center [0, 0] width 0 height 0
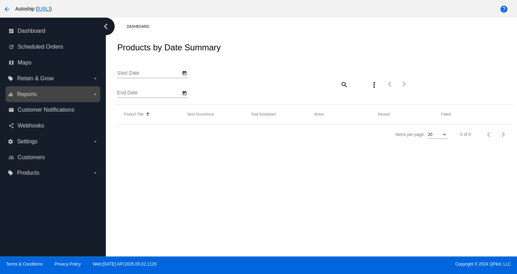
type input "[DATE]"
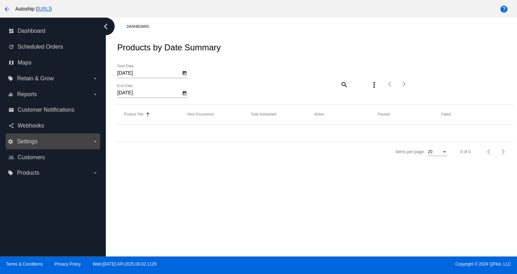
click at [24, 140] on span "Settings" at bounding box center [27, 142] width 20 height 6
click at [0, 0] on input "settings Settings arrow_drop_down" at bounding box center [0, 0] width 0 height 0
click at [41, 143] on label "settings Settings arrow_drop_down" at bounding box center [53, 141] width 90 height 11
click at [0, 0] on input "settings Settings arrow_drop_down" at bounding box center [0, 0] width 0 height 0
drag, startPoint x: 97, startPoint y: 235, endPoint x: 189, endPoint y: 244, distance: 92.4
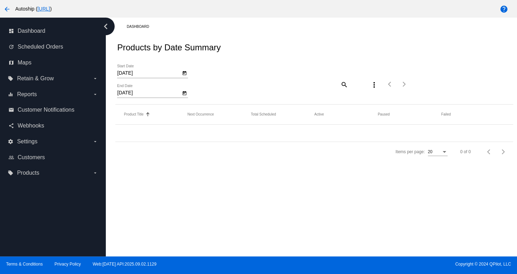
click at [111, 240] on div "dashboard Dashboard update Scheduled Orders map Maps local_offer Retain & Grow …" at bounding box center [258, 137] width 517 height 239
click at [161, 207] on div "Dashboard Products by Date Summary [DATE] Start Date [DATE] End Date search mor…" at bounding box center [311, 137] width 411 height 239
click at [60, 115] on link "email Customer Notifications" at bounding box center [53, 109] width 90 height 11
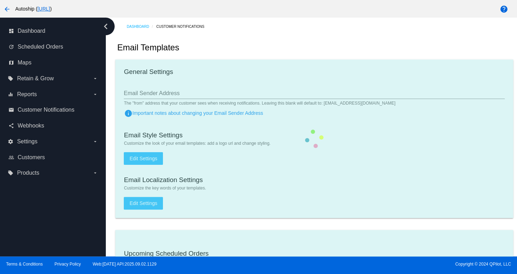
checkbox input "true"
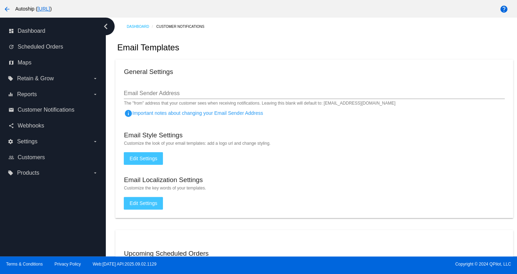
click at [292, 49] on div "Email Templates" at bounding box center [313, 48] width 397 height 24
click at [41, 105] on link "email Customer Notifications" at bounding box center [53, 109] width 90 height 11
click at [44, 120] on div "share Webhooks" at bounding box center [53, 126] width 95 height 16
click at [44, 122] on link "share Webhooks" at bounding box center [53, 125] width 90 height 11
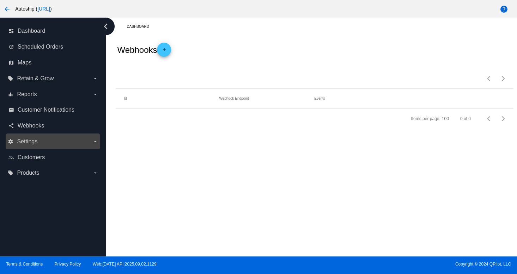
click at [40, 145] on label "settings Settings arrow_drop_down" at bounding box center [53, 141] width 90 height 11
click at [0, 0] on input "settings Settings arrow_drop_down" at bounding box center [0, 0] width 0 height 0
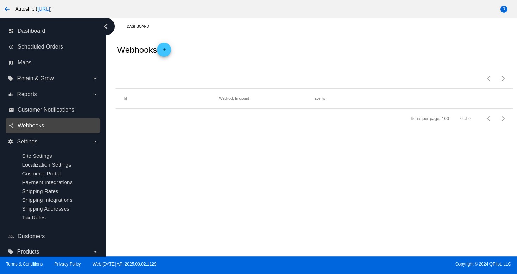
click at [28, 129] on span "Webhooks" at bounding box center [31, 126] width 26 height 6
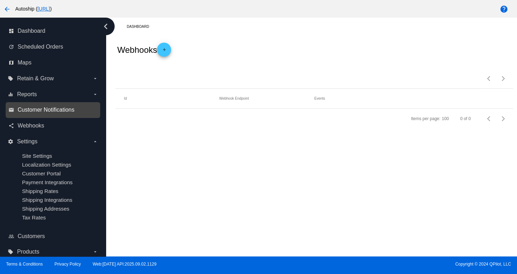
click at [50, 108] on span "Customer Notifications" at bounding box center [46, 110] width 57 height 6
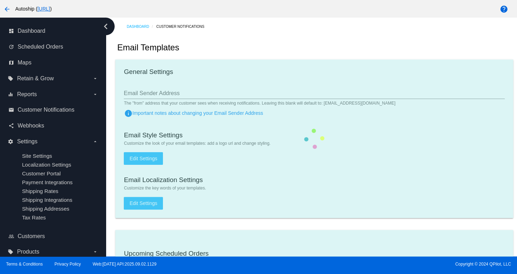
checkbox input "true"
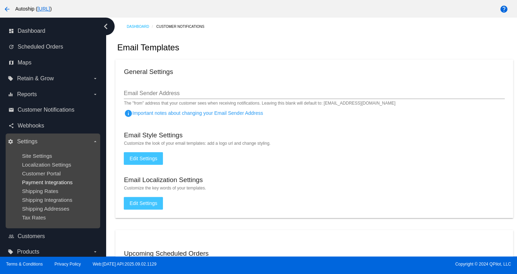
click at [30, 181] on span "Payment Integrations" at bounding box center [47, 182] width 51 height 6
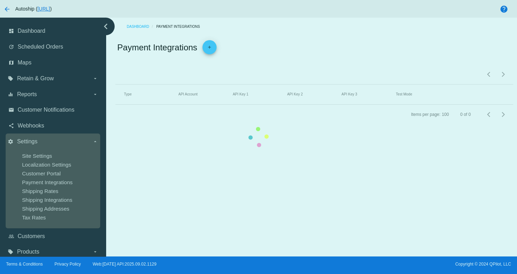
click at [34, 169] on div "dashboard Dashboard update Scheduled Orders map Maps local_offer Retain & Grow …" at bounding box center [258, 137] width 517 height 239
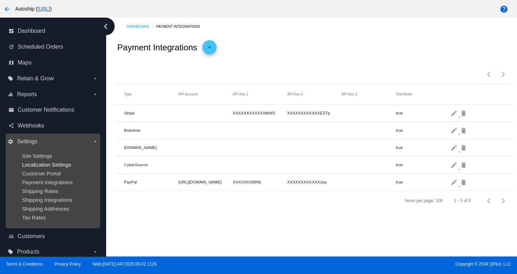
click at [36, 167] on span "Localization Settings" at bounding box center [46, 165] width 49 height 6
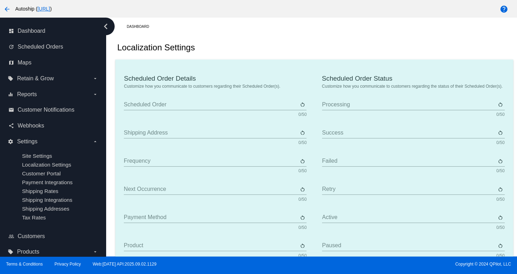
type input "Scheduled Order"
type input "Shipping address"
type input "Frequency"
type input "Next occurrence"
type input "Payment method"
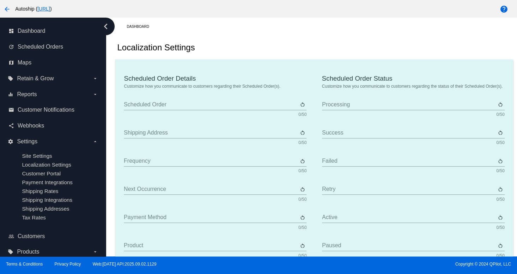
type input "Product"
type input "Quantity"
type input "Price"
type input "Out of stock"
type input "Subtotal"
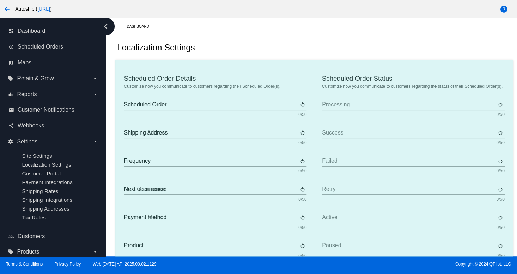
type input "Shipping"
type input "Tax"
type input "TBD"
type input "Total"
type input "No payment method"
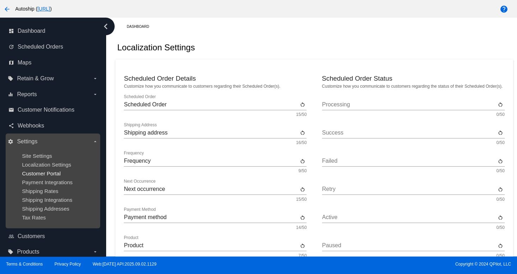
click at [27, 175] on span "Customer Portal" at bounding box center [41, 174] width 39 height 6
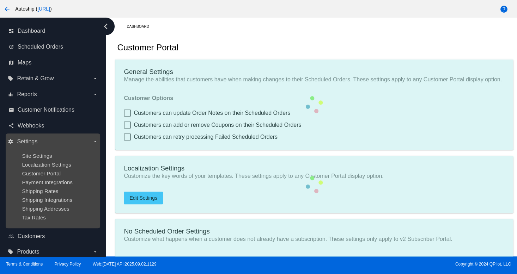
click at [50, 170] on ul "Site Settings Localization Settings Customer Portal Payment Integrations Shippi…" at bounding box center [53, 186] width 90 height 79
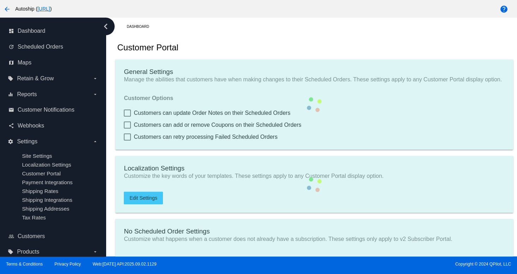
drag, startPoint x: 50, startPoint y: 161, endPoint x: 230, endPoint y: 129, distance: 182.6
click at [70, 161] on ul "Site Settings Localization Settings Customer Portal Payment Integrations Shippi…" at bounding box center [53, 186] width 90 height 79
type input "Create a Subscription"
type input "[URL]"
type input "1"
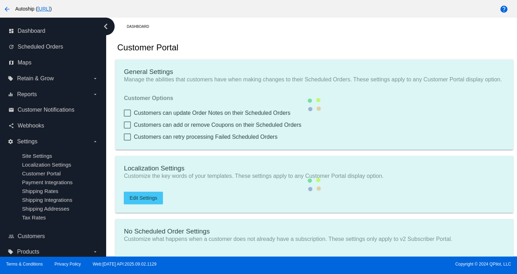
type input "20"
type input "500"
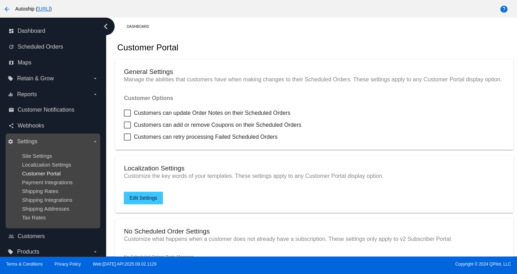
click at [43, 172] on span "Customer Portal" at bounding box center [41, 174] width 39 height 6
click at [44, 161] on ul "Site Settings Localization Settings Customer Portal Payment Integrations Shippi…" at bounding box center [53, 186] width 90 height 79
click at [43, 154] on span "Site Settings" at bounding box center [37, 156] width 30 height 6
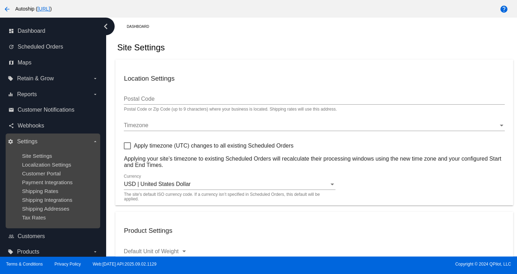
drag, startPoint x: 95, startPoint y: 153, endPoint x: 90, endPoint y: 157, distance: 6.5
click at [90, 157] on ul "Site Settings Localization Settings Customer Portal Payment Integrations Shippi…" at bounding box center [53, 186] width 90 height 79
click at [50, 175] on span "Customer Portal" at bounding box center [41, 174] width 39 height 6
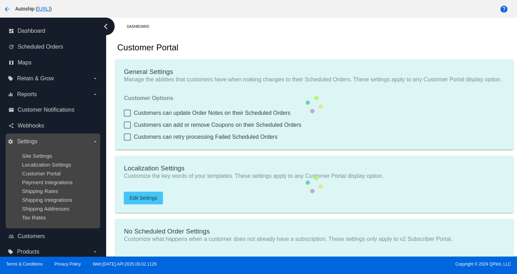
click at [51, 159] on div "Site Settings" at bounding box center [58, 156] width 73 height 6
type input "Create a Subscription"
type input "[URL]"
type input "1"
type input "20"
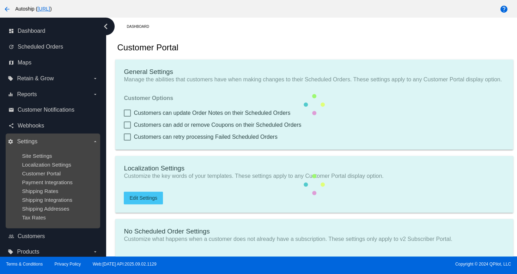
type input "500"
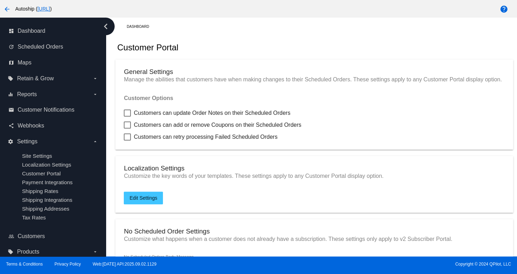
click at [123, 118] on mat-card "General Settings Manage the abilities that customers have when making changes t…" at bounding box center [313, 105] width 397 height 90
click at [131, 129] on label "Customers can add or remove Coupons on their Scheduled Orders" at bounding box center [212, 125] width 177 height 8
click at [127, 129] on input "Customers can add or remove Coupons on their Scheduled Orders" at bounding box center [127, 129] width 0 height 0
checkbox input "true"
click at [126, 117] on div at bounding box center [127, 113] width 7 height 7
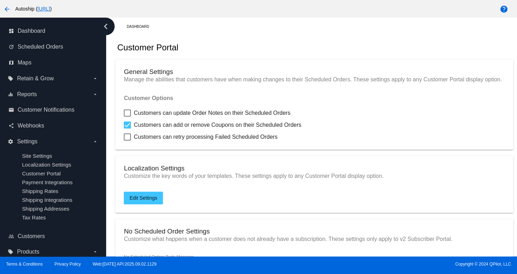
click at [127, 117] on input "Customers can update Order Notes on their Scheduled Orders" at bounding box center [127, 117] width 0 height 0
checkbox input "true"
drag, startPoint x: 275, startPoint y: 53, endPoint x: 279, endPoint y: 65, distance: 12.7
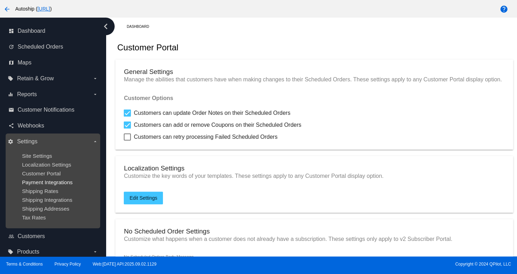
click at [32, 185] on span "Payment Integrations" at bounding box center [47, 182] width 51 height 6
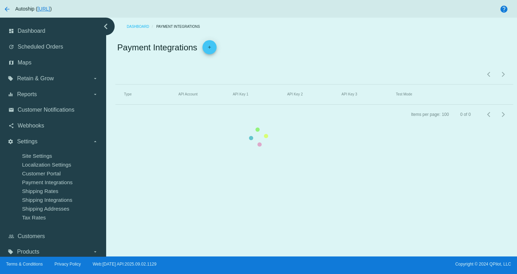
drag, startPoint x: 31, startPoint y: 181, endPoint x: 388, endPoint y: 136, distance: 359.7
click at [115, 105] on mat-table "Type API Account API Key 1 API Key 2 API Key 3 Test Mode" at bounding box center [313, 95] width 397 height 20
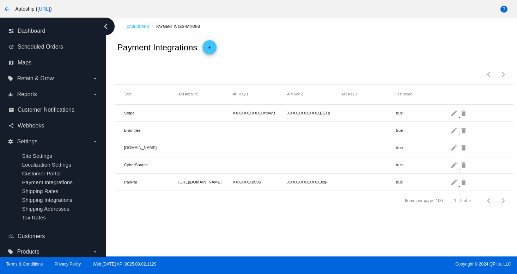
click at [362, 80] on div "Items per page: 100 1 - 5 of 5" at bounding box center [313, 72] width 397 height 25
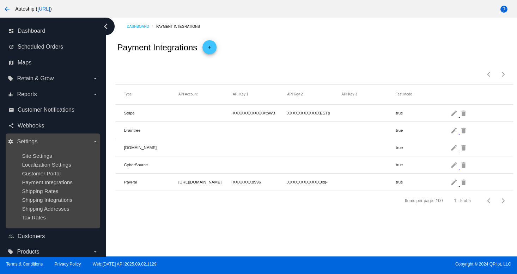
click at [55, 154] on div "Site Settings" at bounding box center [58, 156] width 73 height 6
drag, startPoint x: 56, startPoint y: 176, endPoint x: 47, endPoint y: 170, distance: 11.3
click at [55, 176] on span "Customer Portal" at bounding box center [41, 174] width 39 height 6
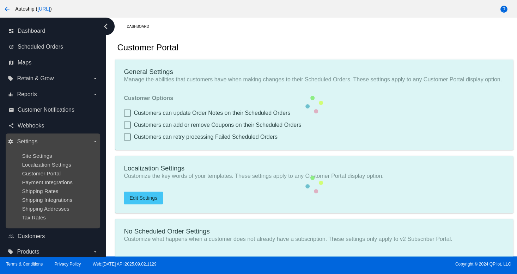
click at [47, 170] on ul "Site Settings Localization Settings Customer Portal Payment Integrations Shippi…" at bounding box center [53, 186] width 90 height 79
type input "Create a Subscription"
type input "[URL]"
type input "1"
type input "20"
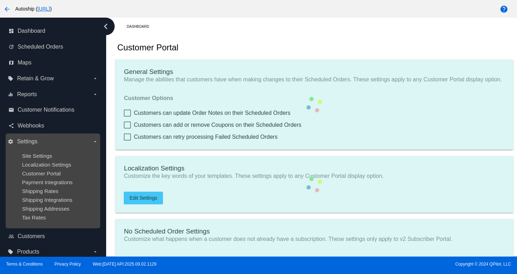
type input "500"
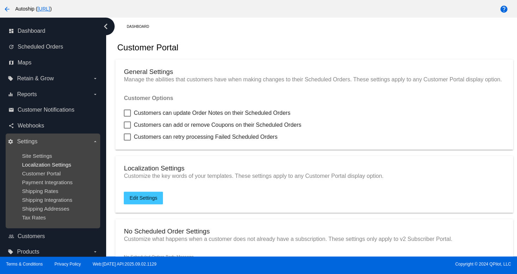
click at [36, 168] on span "Localization Settings" at bounding box center [46, 165] width 49 height 6
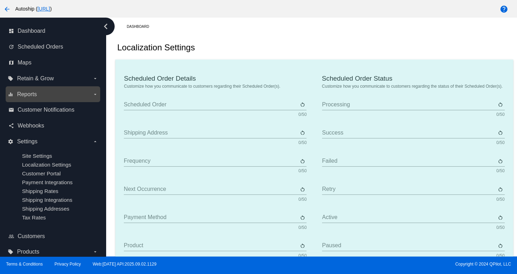
click at [27, 92] on span "Reports" at bounding box center [27, 94] width 20 height 6
click at [0, 0] on input "equalizer Reports arrow_drop_down" at bounding box center [0, 0] width 0 height 0
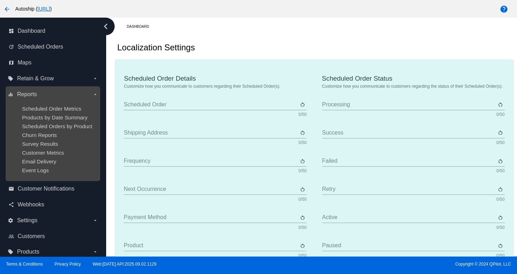
type input "Scheduled Order"
type input "Shipping address"
type input "Frequency"
type input "Next occurrence"
type input "Payment method"
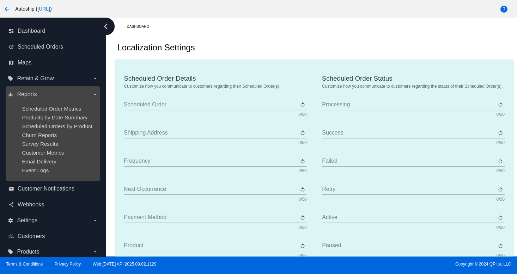
type input "Product"
type input "Quantity"
type input "Price"
type input "Out of stock"
type input "Subtotal"
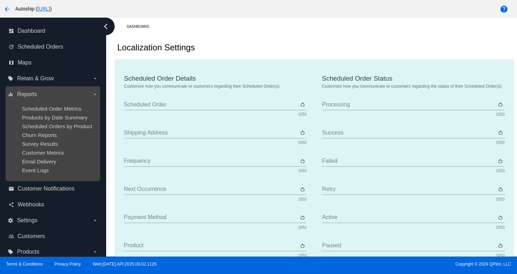
type input "Shipping"
type input "Tax"
type input "TBD"
type input "Total"
type input "No payment method"
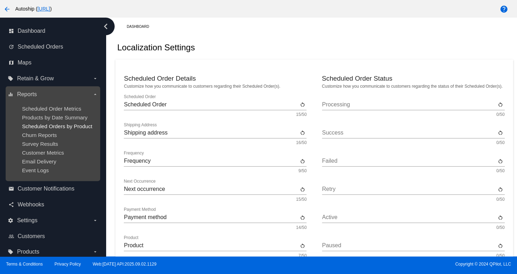
click at [49, 129] on span "Scheduled Orders by Product" at bounding box center [57, 126] width 70 height 6
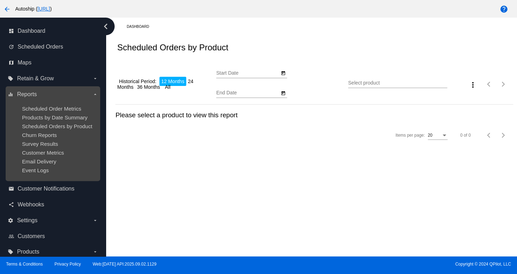
click at [48, 101] on ul "Scheduled Order Metrics Products by Date Summary Scheduled Orders by Product Ch…" at bounding box center [53, 139] width 90 height 79
type input "[DATE]"
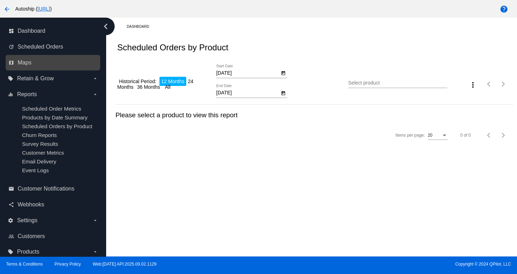
click at [41, 61] on link "map Maps" at bounding box center [53, 62] width 90 height 11
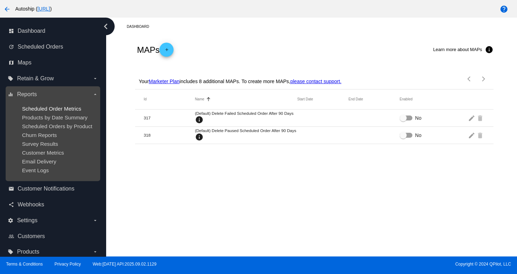
click at [58, 110] on span "Scheduled Order Metrics" at bounding box center [51, 109] width 59 height 6
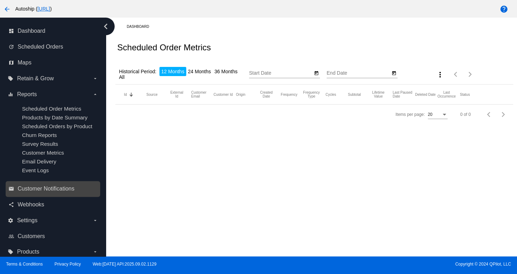
type input "[DATE]"
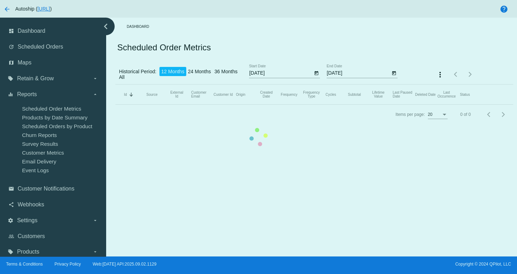
click at [115, 105] on mat-table "Id Sorted by Id descending Source External Id Customer Email Customer Id Origin…" at bounding box center [313, 95] width 397 height 20
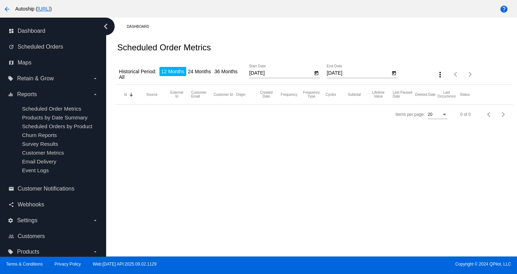
click at [318, 113] on div "Items per page: 20 0 of 0" at bounding box center [313, 115] width 397 height 20
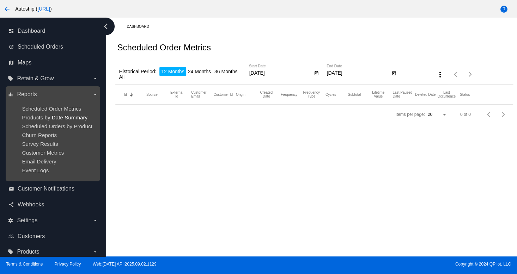
click at [47, 117] on span "Products by Date Summary" at bounding box center [55, 118] width 66 height 6
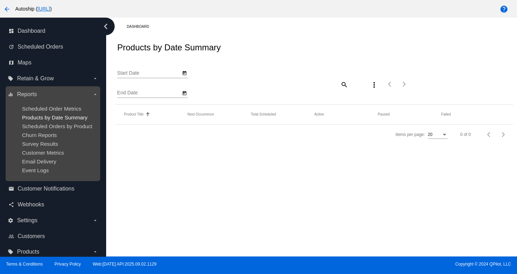
type input "[DATE]"
click at [47, 117] on div "dashboard Dashboard update Scheduled Orders map Maps local_offer Retain & Grow …" at bounding box center [258, 137] width 517 height 239
click at [48, 142] on span "Survey Results" at bounding box center [40, 144] width 36 height 6
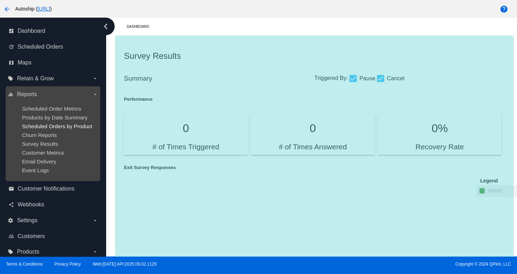
click at [42, 127] on span "Scheduled Orders by Product" at bounding box center [57, 126] width 70 height 6
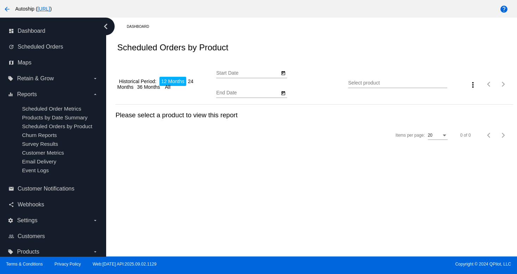
type input "[DATE]"
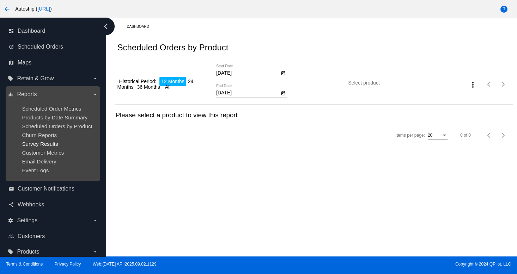
click at [45, 144] on span "Survey Results" at bounding box center [40, 144] width 36 height 6
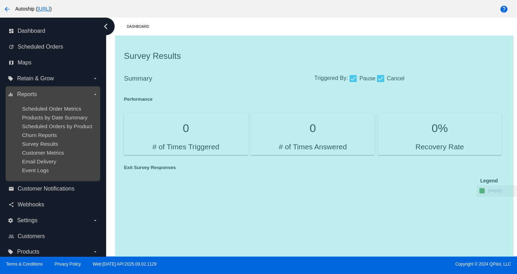
click at [47, 121] on ul "Scheduled Order Metrics Products by Date Summary Scheduled Orders by Product Ch…" at bounding box center [53, 139] width 90 height 79
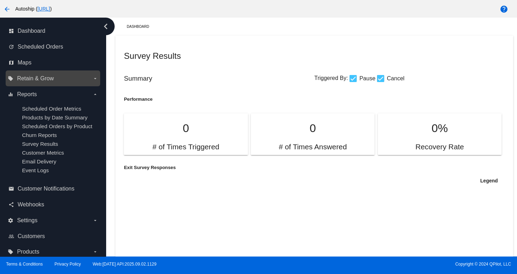
click at [42, 73] on label "local_offer Retain & Grow arrow_drop_down" at bounding box center [53, 78] width 90 height 11
click at [0, 0] on input "local_offer Retain & Grow arrow_drop_down" at bounding box center [0, 0] width 0 height 0
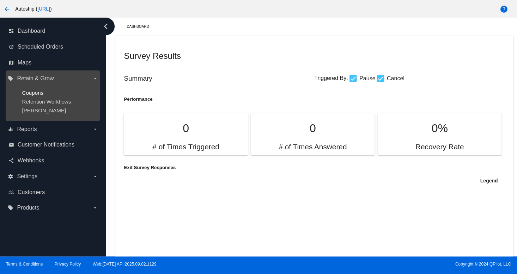
click at [39, 95] on span "Coupons" at bounding box center [33, 93] width 22 height 6
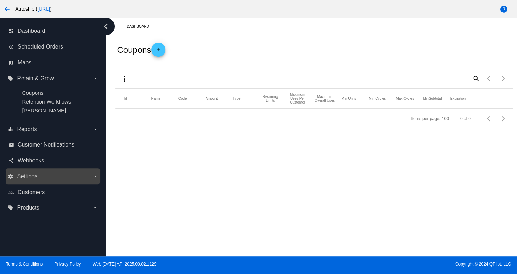
click at [32, 179] on span "Settings" at bounding box center [27, 176] width 20 height 6
click at [0, 0] on input "settings Settings arrow_drop_down" at bounding box center [0, 0] width 0 height 0
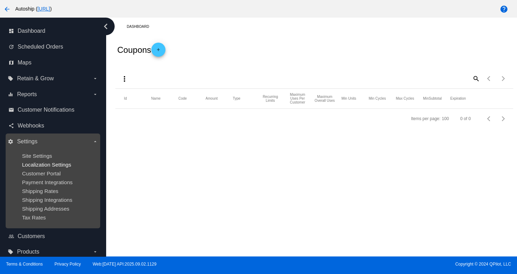
click at [47, 165] on span "Localization Settings" at bounding box center [46, 165] width 49 height 6
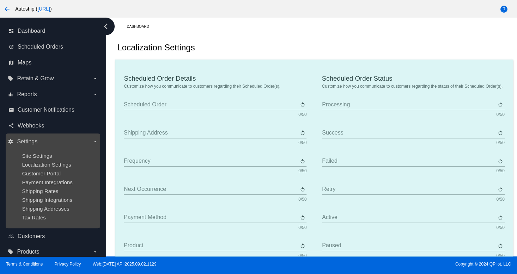
type input "Scheduled Order"
type input "Shipping address"
type input "Frequency"
type input "Next occurrence"
type input "Payment method"
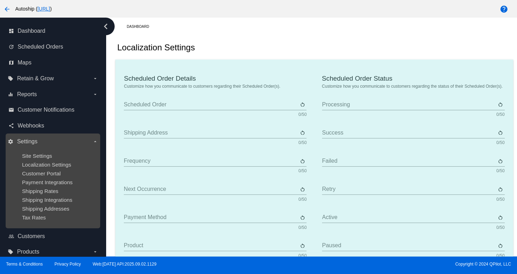
type input "Product"
type input "Quantity"
type input "Price"
type input "Out of stock"
type input "Subtotal"
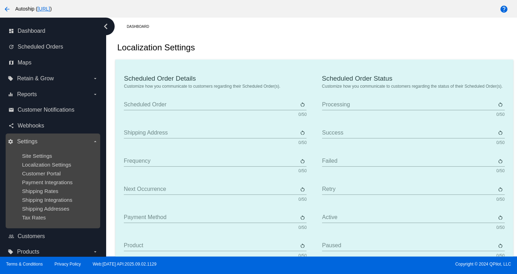
type input "Shipping"
type input "Tax"
type input "TBD"
type input "Total"
type input "No payment method"
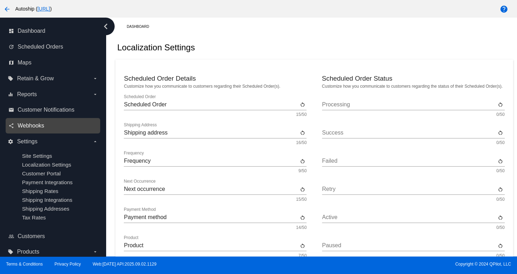
click at [19, 125] on span "Webhooks" at bounding box center [31, 126] width 26 height 6
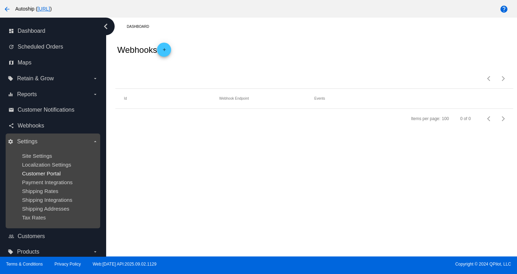
click at [51, 175] on span "Customer Portal" at bounding box center [41, 174] width 39 height 6
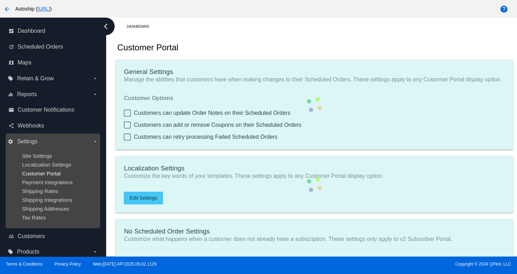
click at [50, 172] on span "Customer Portal" at bounding box center [41, 174] width 39 height 6
type input "Create a Subscription"
type input "[URL]"
type input "1"
type input "20"
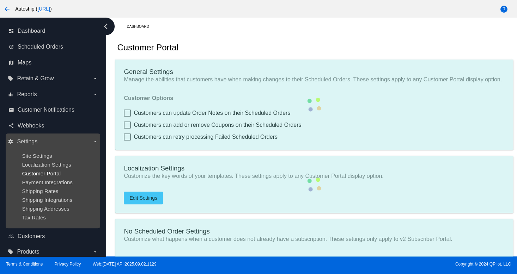
type input "500"
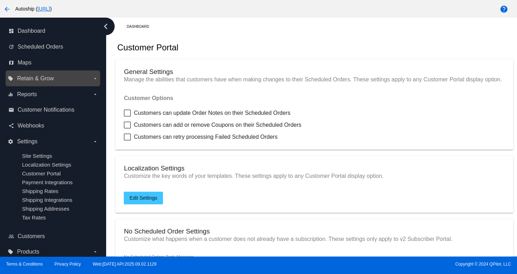
click at [31, 80] on span "Retain & Grow" at bounding box center [35, 78] width 37 height 6
click at [0, 0] on input "local_offer Retain & Grow arrow_drop_down" at bounding box center [0, 0] width 0 height 0
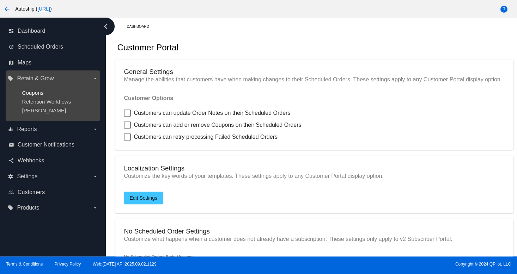
click at [32, 93] on span "Coupons" at bounding box center [33, 93] width 22 height 6
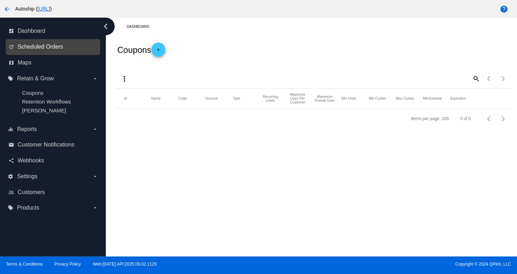
click at [30, 46] on span "Scheduled Orders" at bounding box center [40, 47] width 45 height 6
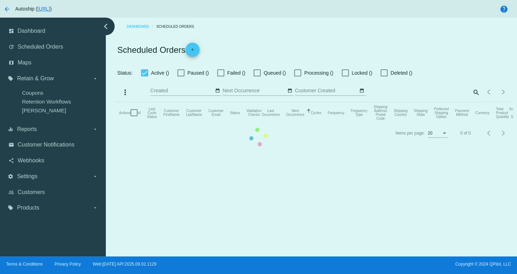
checkbox input "false"
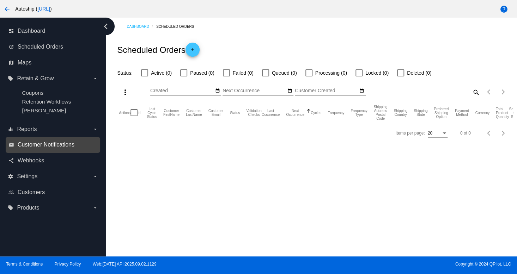
click at [31, 146] on span "Customer Notifications" at bounding box center [46, 145] width 57 height 6
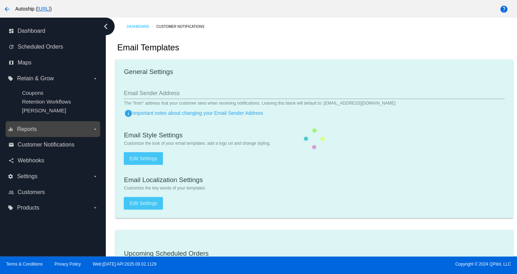
click at [24, 122] on div "equalizer Reports arrow_drop_down" at bounding box center [53, 129] width 95 height 16
click at [23, 124] on label "equalizer Reports arrow_drop_down" at bounding box center [53, 129] width 90 height 11
click at [0, 0] on input "equalizer Reports arrow_drop_down" at bounding box center [0, 0] width 0 height 0
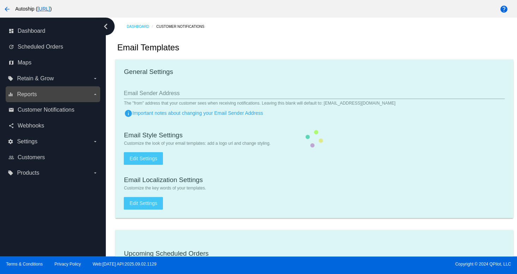
checkbox input "true"
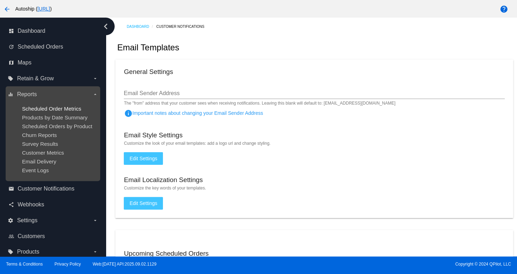
click at [63, 106] on span "Scheduled Order Metrics" at bounding box center [51, 109] width 59 height 6
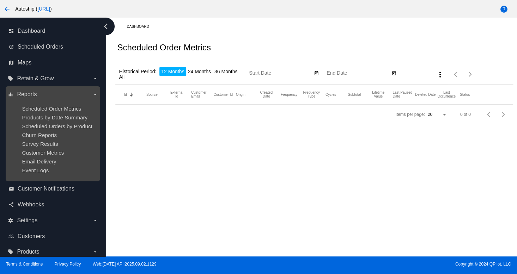
type input "[DATE]"
click at [44, 151] on span "Customer Metrics" at bounding box center [43, 153] width 42 height 6
type input "[DATE]"
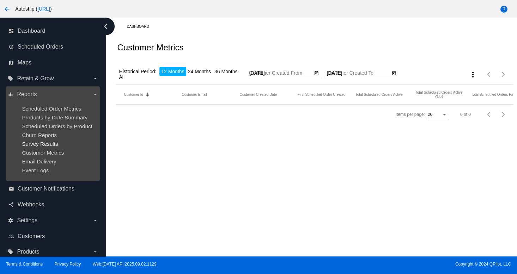
click at [44, 143] on div "dashboard Dashboard update Scheduled Orders map Maps local_offer Retain & Grow …" at bounding box center [258, 137] width 517 height 239
drag, startPoint x: 44, startPoint y: 132, endPoint x: 70, endPoint y: 132, distance: 25.4
click at [45, 131] on div "dashboard Dashboard update Scheduled Orders map Maps local_offer Retain & Grow …" at bounding box center [258, 137] width 517 height 239
click at [34, 119] on span "Products by Date Summary" at bounding box center [55, 118] width 66 height 6
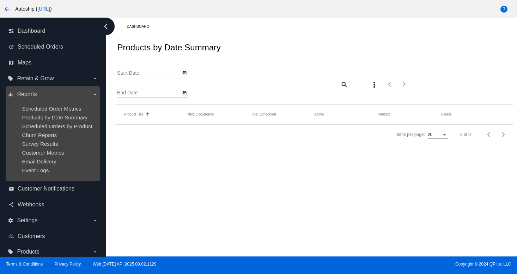
type input "[DATE]"
click at [31, 100] on div "dashboard Dashboard update Scheduled Orders map Maps local_offer Retain & Grow …" at bounding box center [258, 137] width 517 height 239
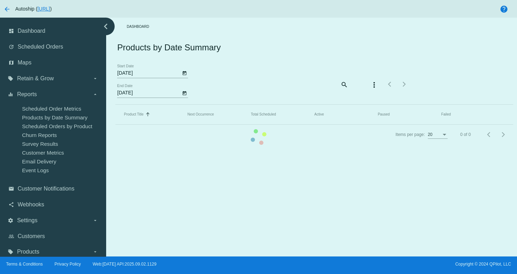
click at [115, 105] on mat-table "Product Title Sorted by Title ascending Next Occurrence Total Scheduled Active …" at bounding box center [313, 115] width 397 height 20
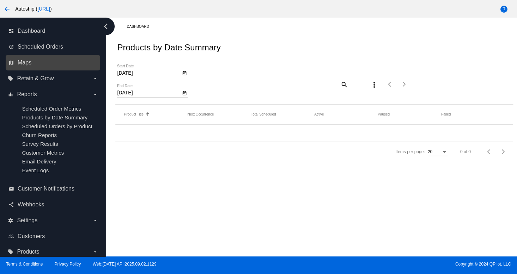
click at [32, 63] on link "map Maps" at bounding box center [53, 62] width 90 height 11
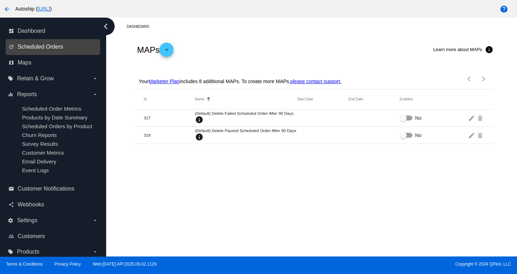
click at [53, 45] on span "Scheduled Orders" at bounding box center [40, 47] width 45 height 6
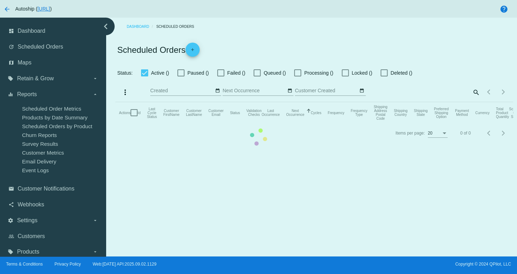
checkbox input "false"
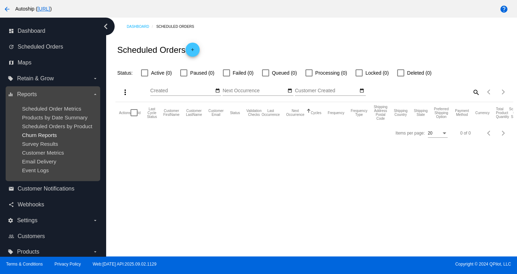
click at [55, 138] on div "Churn Reports" at bounding box center [58, 135] width 73 height 6
click at [39, 127] on span "Scheduled Orders by Product" at bounding box center [57, 126] width 70 height 6
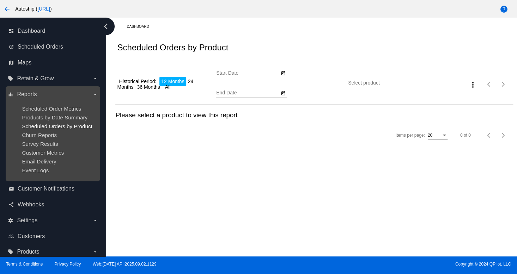
type input "[DATE]"
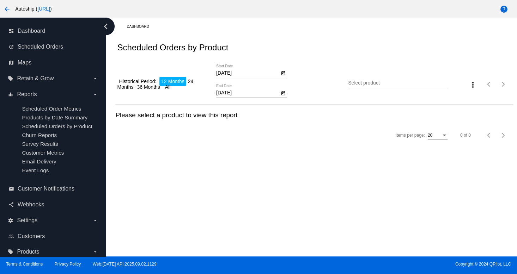
click at [274, 176] on div "Dashboard Scheduled Orders by Product Historical Period: 12 Months 24 Months 36…" at bounding box center [311, 137] width 411 height 239
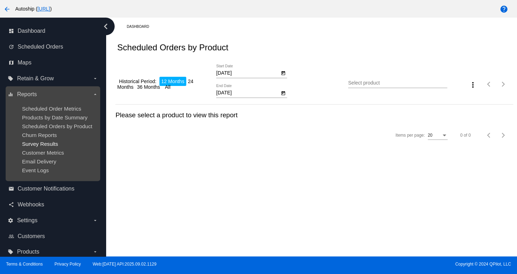
click at [27, 147] on span "Survey Results" at bounding box center [40, 144] width 36 height 6
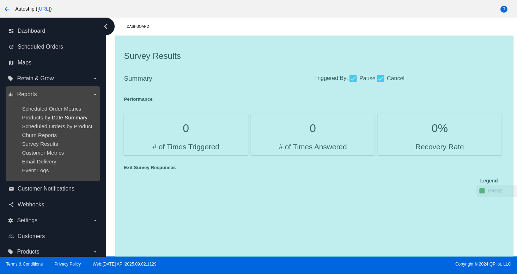
click at [40, 116] on span "Products by Date Summary" at bounding box center [55, 118] width 66 height 6
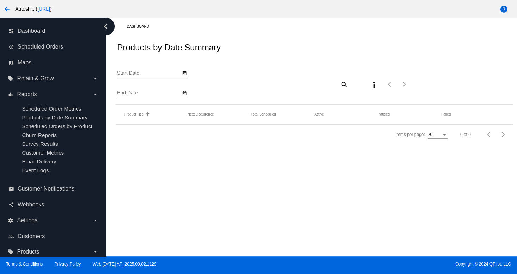
type input "[DATE]"
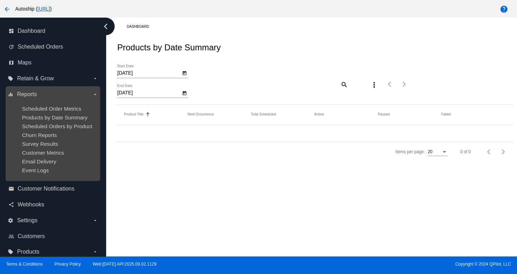
click at [31, 148] on ul "Scheduled Order Metrics Products by Date Summary Scheduled Orders by Product Ch…" at bounding box center [53, 139] width 90 height 79
click at [41, 129] on span "Scheduled Orders by Product" at bounding box center [57, 126] width 70 height 6
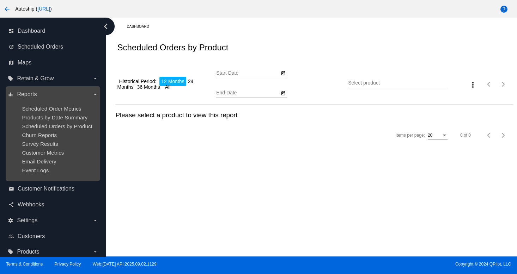
type input "[DATE]"
click at [55, 98] on label "equalizer Reports arrow_drop_down" at bounding box center [53, 94] width 90 height 11
click at [0, 0] on input "equalizer Reports arrow_drop_down" at bounding box center [0, 0] width 0 height 0
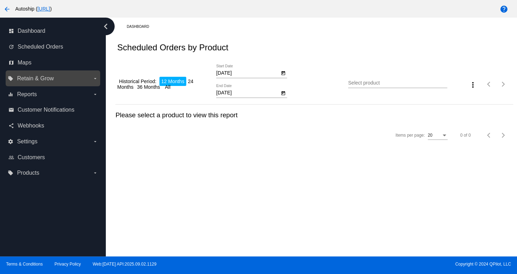
click at [72, 82] on label "local_offer Retain & Grow arrow_drop_down" at bounding box center [53, 78] width 90 height 11
click at [0, 0] on input "local_offer Retain & Grow arrow_drop_down" at bounding box center [0, 0] width 0 height 0
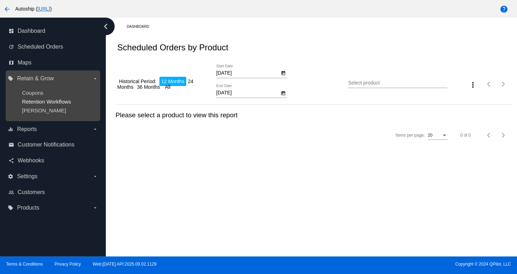
click at [50, 100] on span "Retention Workflows" at bounding box center [46, 102] width 49 height 6
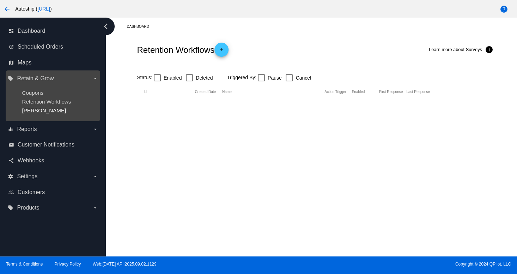
click at [41, 111] on span "[PERSON_NAME]" at bounding box center [44, 111] width 44 height 6
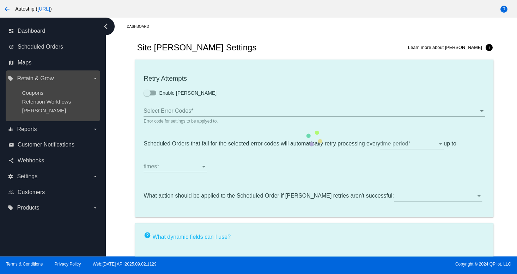
click at [59, 81] on label "local_offer Retain & Grow arrow_drop_down" at bounding box center [53, 78] width 90 height 11
click at [0, 0] on input "local_offer Retain & Grow arrow_drop_down" at bounding box center [0, 0] width 0 height 0
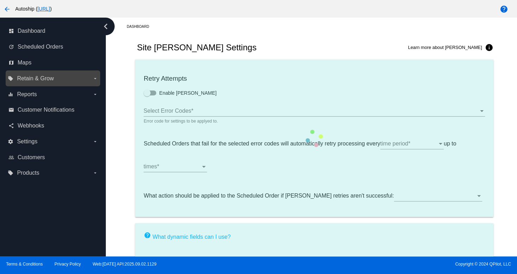
type input "If no changes are made, we will automatically retry processing your {{Scheduled…"
type input "If no changes are made, we will automatically {{DunningAction}} your {{Schedule…"
type input "Your {{ScheduledOrder}} was {{DunningAction}}."
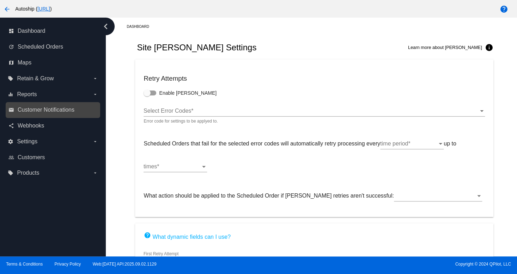
click at [53, 103] on div "email Customer Notifications" at bounding box center [53, 110] width 95 height 16
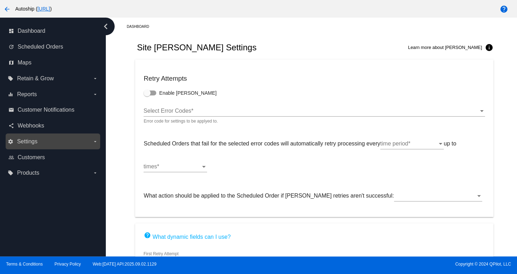
click at [19, 138] on label "settings Settings arrow_drop_down" at bounding box center [53, 141] width 90 height 11
click at [0, 0] on input "settings Settings arrow_drop_down" at bounding box center [0, 0] width 0 height 0
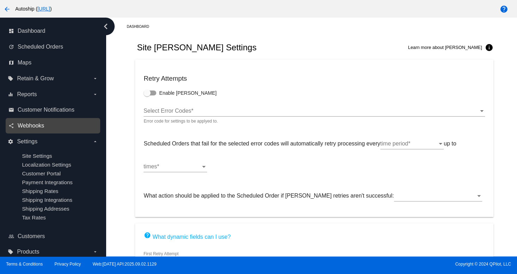
click at [21, 127] on span "Webhooks" at bounding box center [31, 126] width 26 height 6
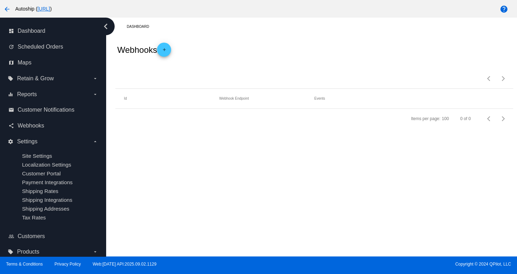
click at [305, 33] on div "Dashboard Webhooks add Items per page: 100 0 of 0 Id Webhook Endpoint Events It…" at bounding box center [314, 73] width 406 height 111
